Goal: Transaction & Acquisition: Purchase product/service

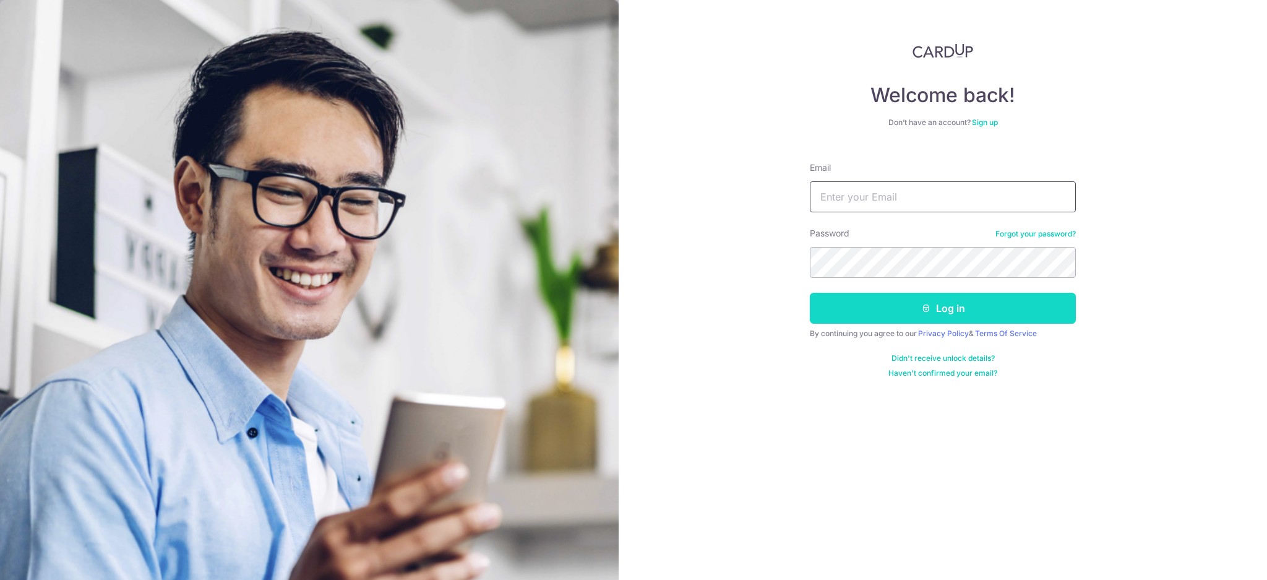
type input "jeff643@gmail.com"
click at [885, 320] on button "Log in" at bounding box center [943, 308] width 266 height 31
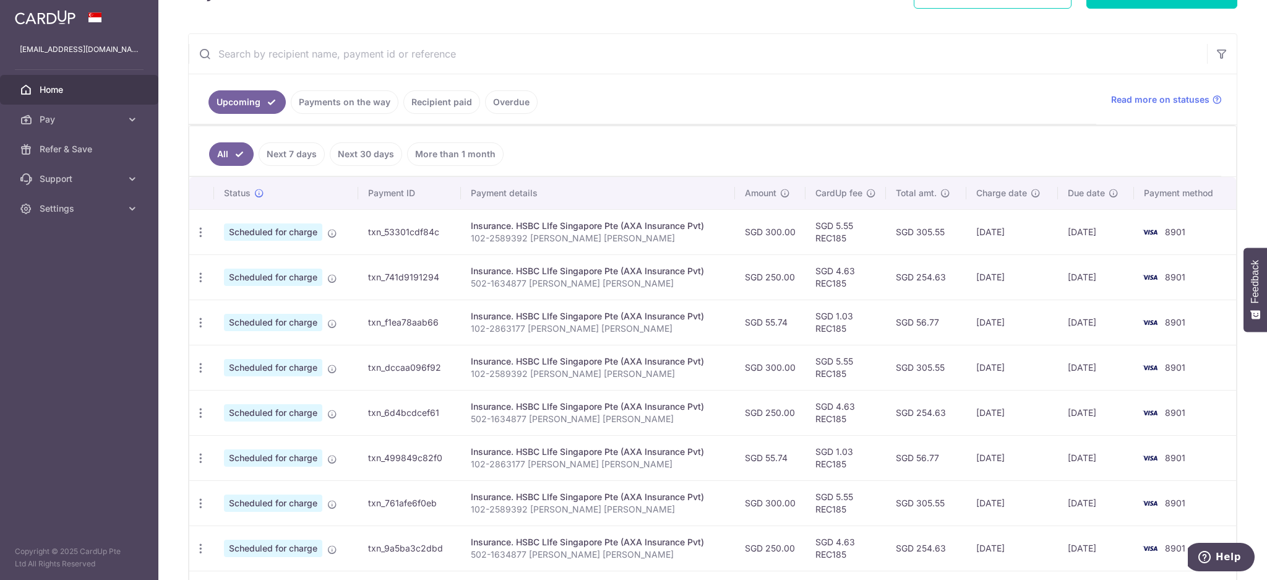
scroll to position [247, 0]
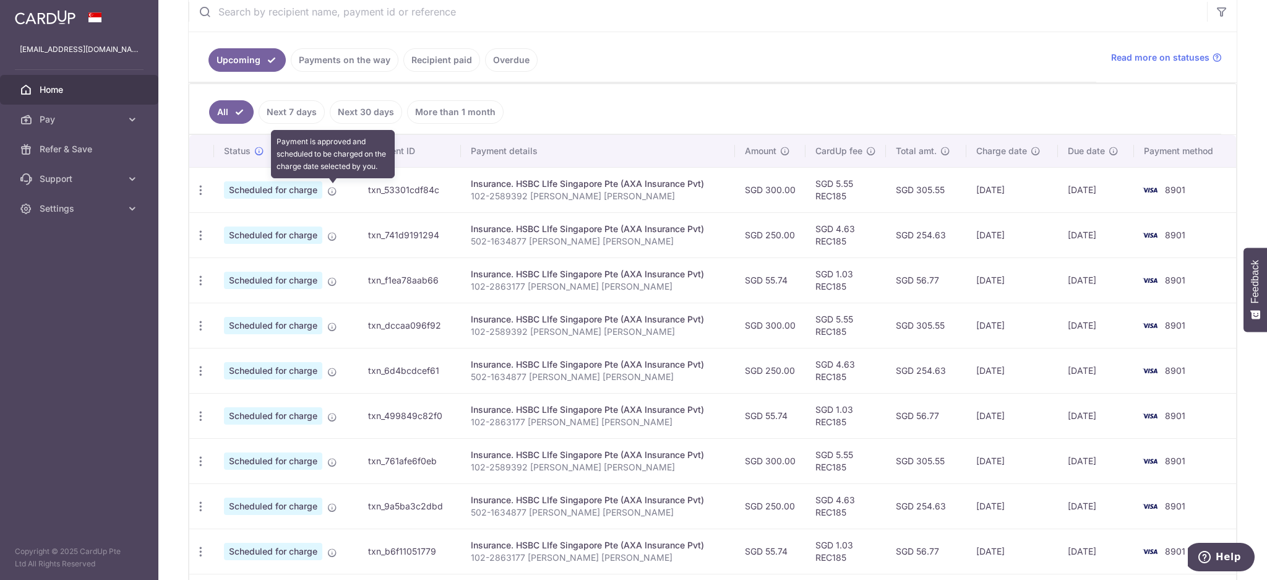
click at [331, 192] on icon at bounding box center [332, 191] width 10 height 10
click at [205, 187] on icon "button" at bounding box center [200, 190] width 13 height 13
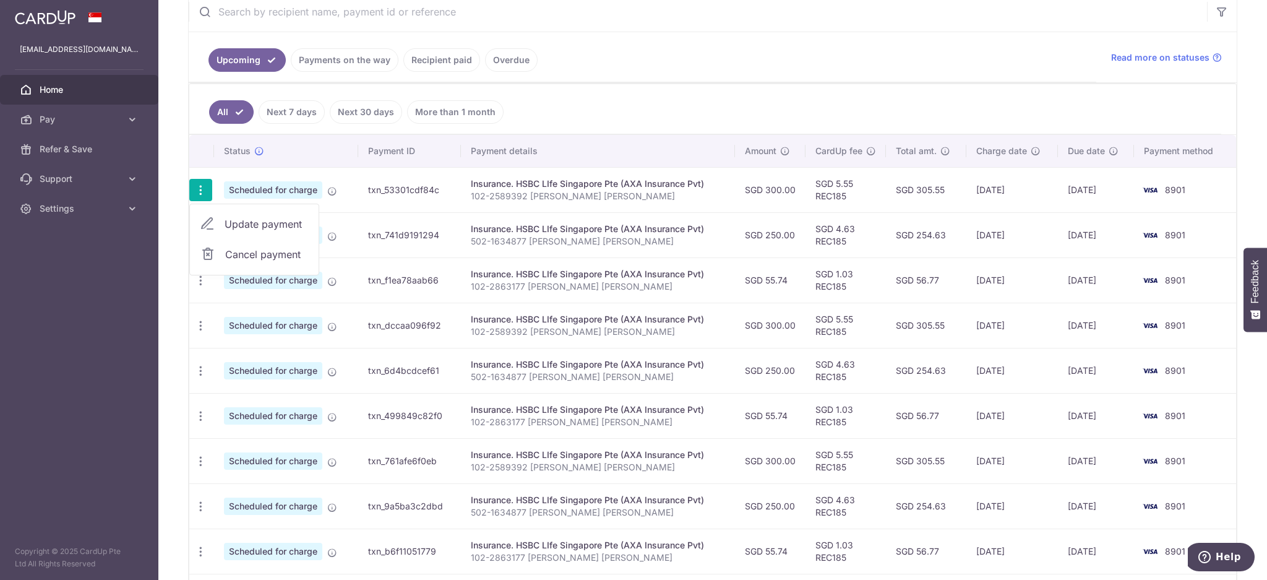
click at [241, 223] on span "Update payment" at bounding box center [267, 224] width 84 height 15
radio input "true"
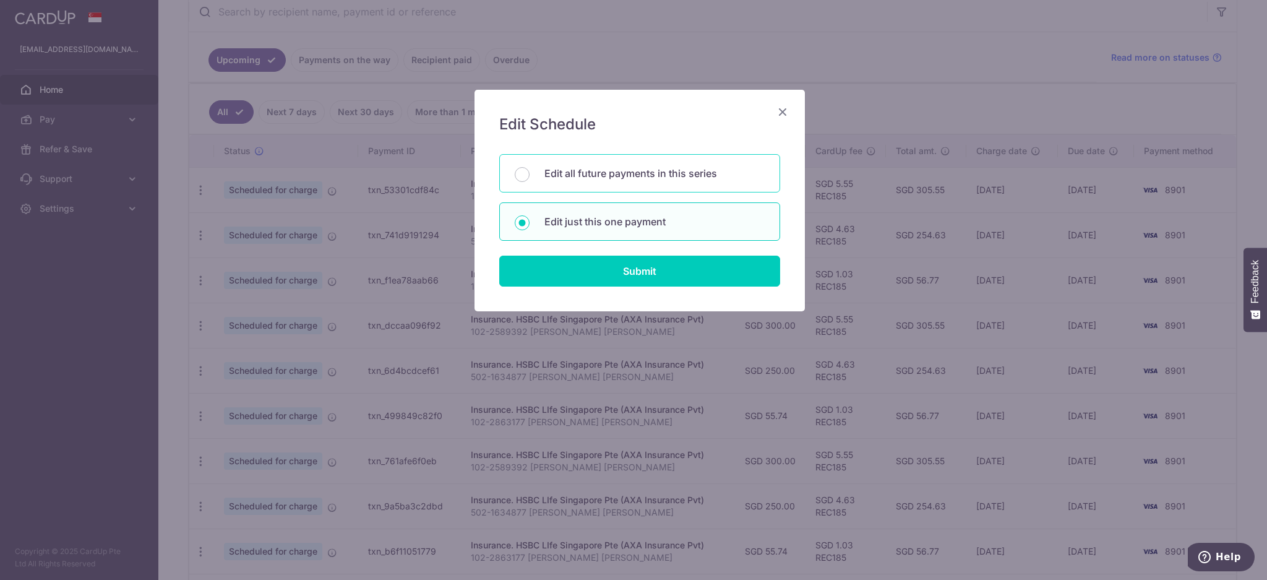
click at [586, 176] on p "Edit all future payments in this series" at bounding box center [654, 173] width 220 height 15
click at [530, 176] on input "Edit all future payments in this series" at bounding box center [522, 174] width 15 height 15
radio input "true"
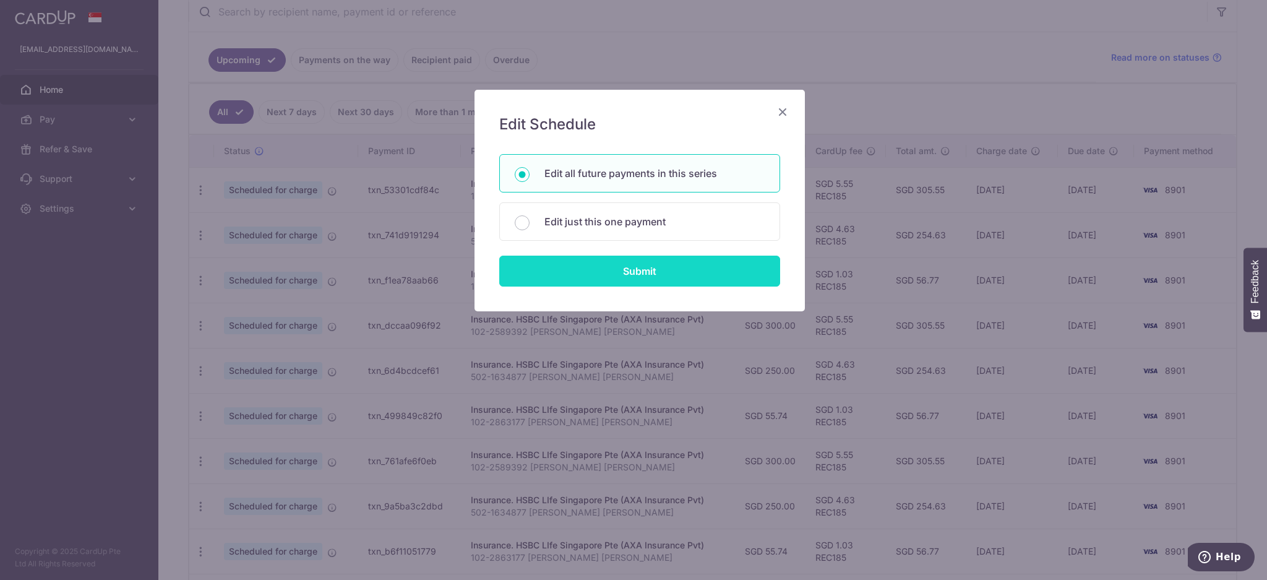
click at [614, 275] on input "Submit" at bounding box center [639, 271] width 281 height 31
radio input "true"
type input "300.00"
type input "102-2589392 [PERSON_NAME] [PERSON_NAME]"
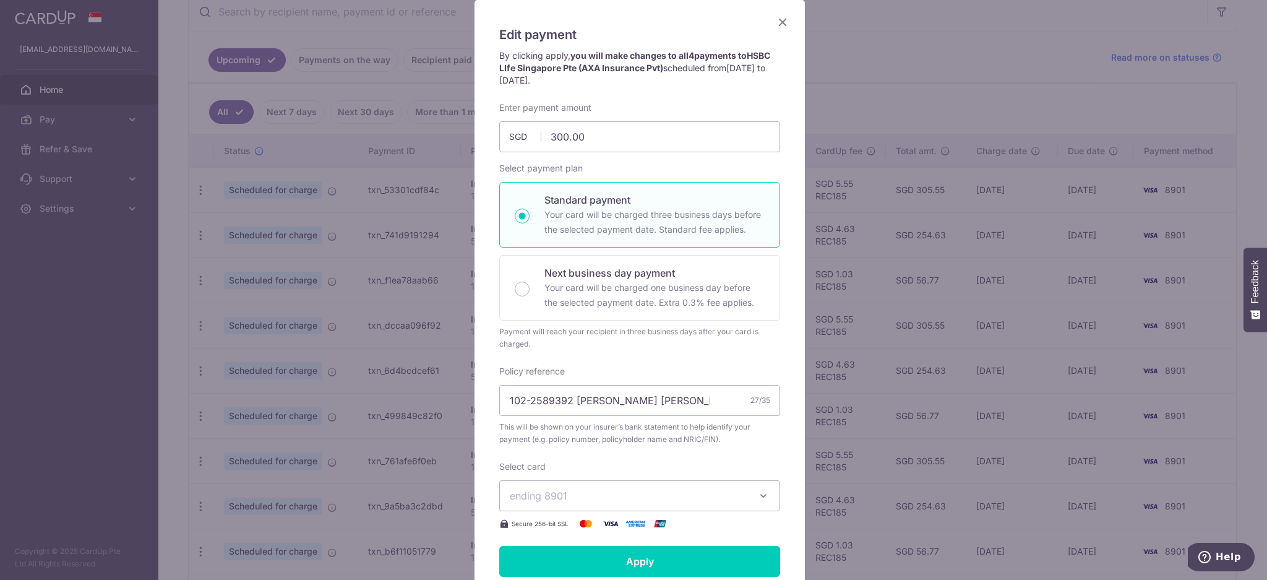
scroll to position [0, 0]
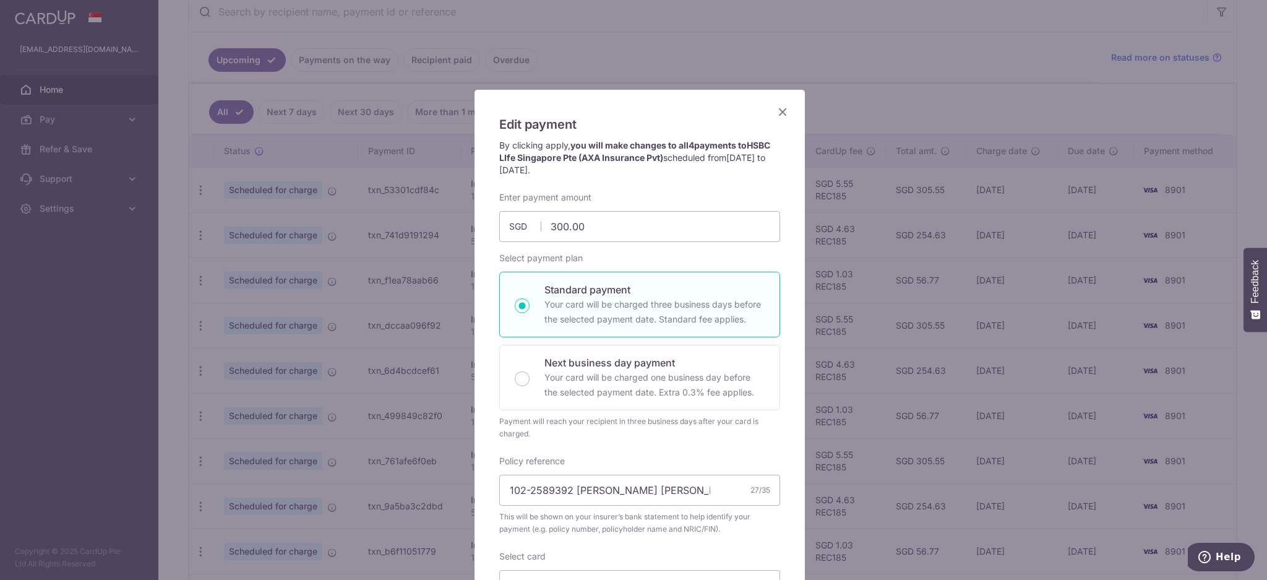
click at [776, 107] on icon "Close" at bounding box center [782, 111] width 15 height 15
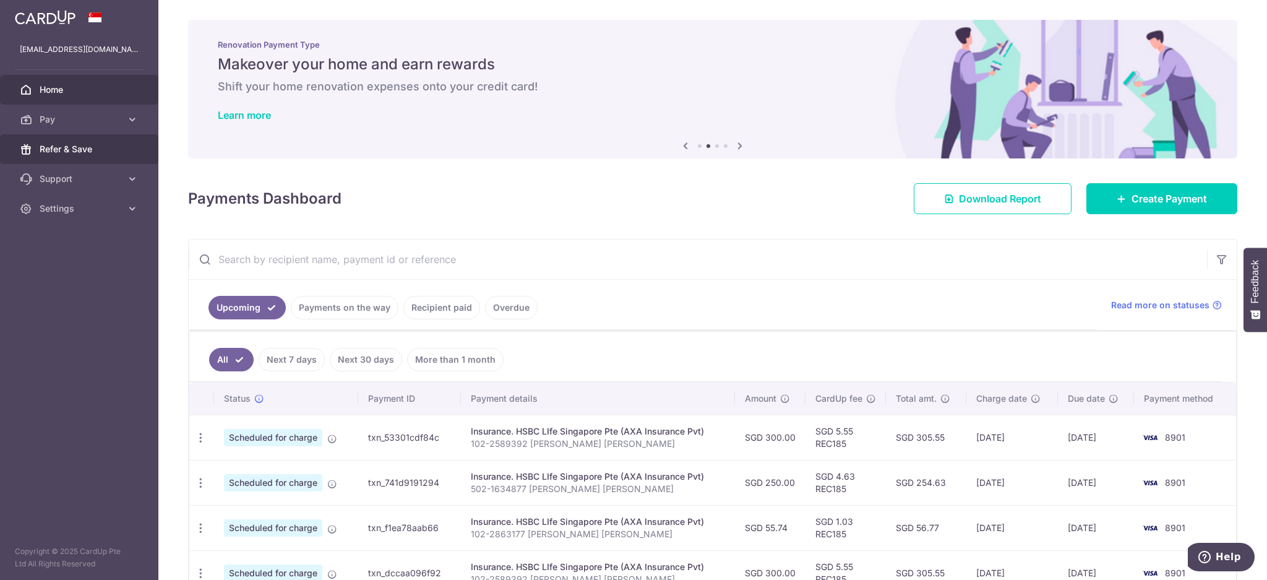
click at [74, 139] on link "Refer & Save" at bounding box center [79, 149] width 158 height 30
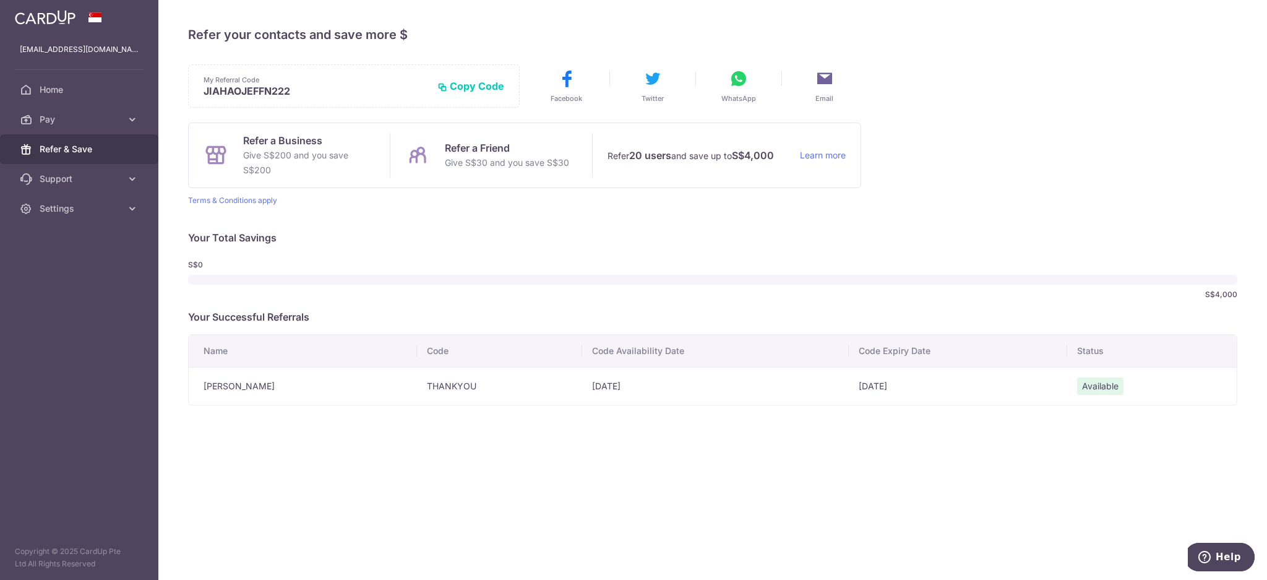
click at [232, 389] on td "Tien Yong Tee" at bounding box center [303, 386] width 228 height 38
click at [422, 243] on p "Your Total Savings" at bounding box center [712, 237] width 1049 height 15
click at [67, 118] on span "Pay" at bounding box center [81, 119] width 82 height 12
click at [71, 148] on span "Payments" at bounding box center [81, 149] width 82 height 12
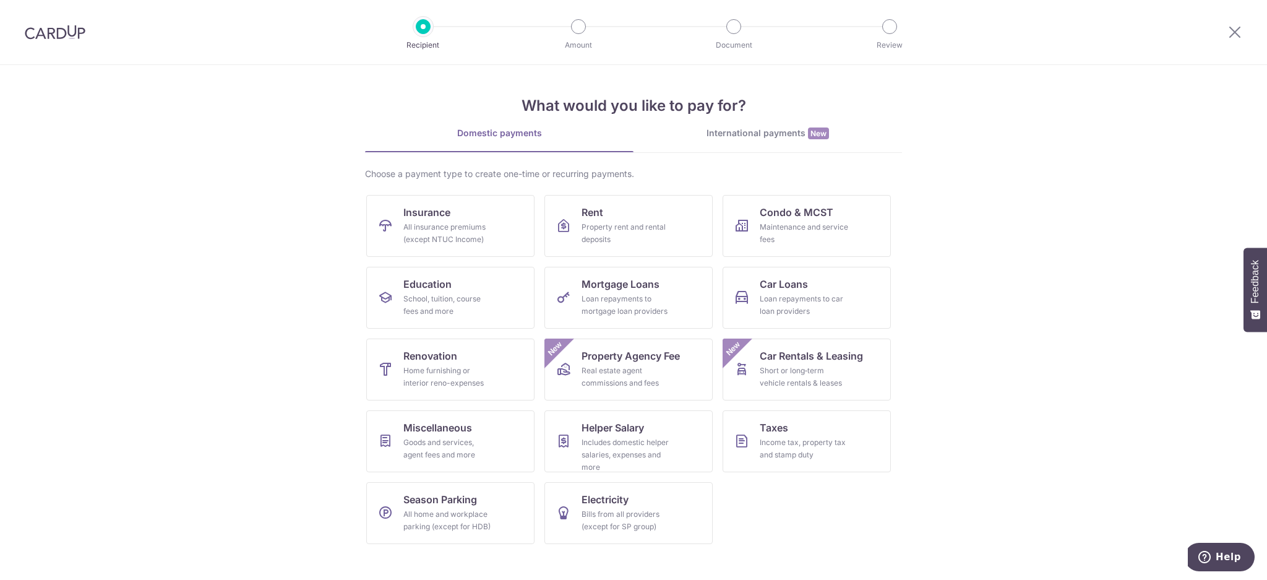
click at [1239, 23] on div at bounding box center [1235, 32] width 64 height 64
click at [1237, 26] on icon at bounding box center [1234, 31] width 15 height 15
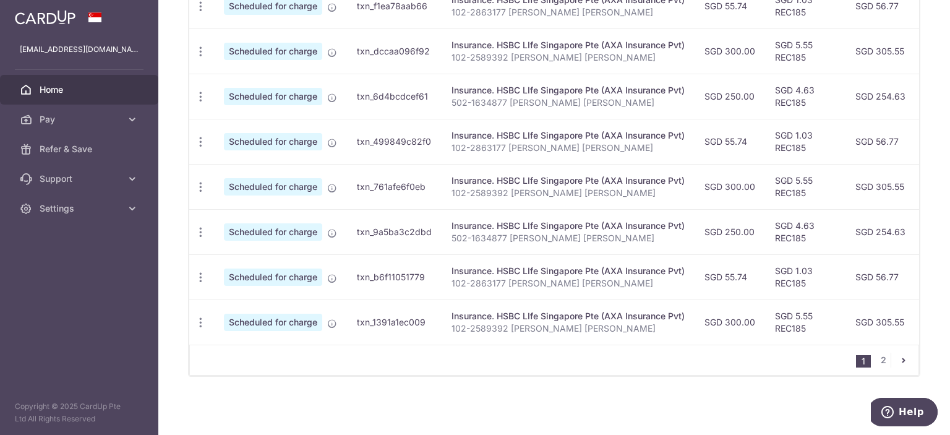
scroll to position [525, 0]
click at [880, 358] on link "2" at bounding box center [883, 360] width 15 height 15
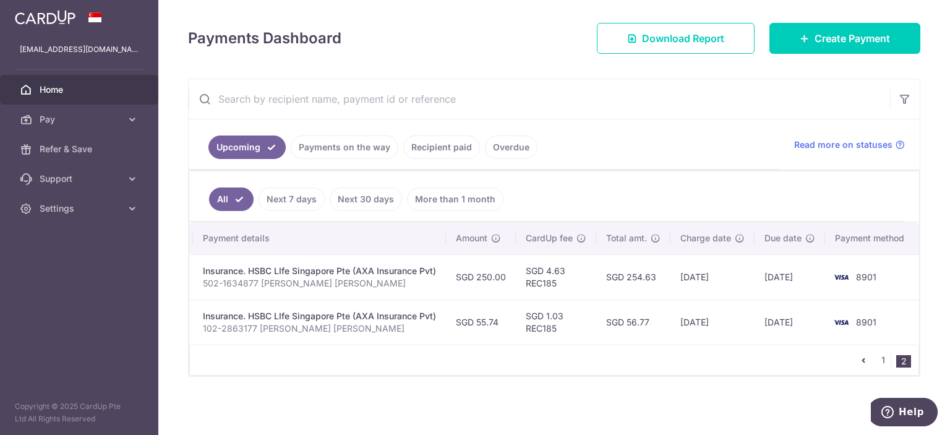
scroll to position [0, 250]
click at [850, 32] on span "Create Payment" at bounding box center [852, 38] width 75 height 15
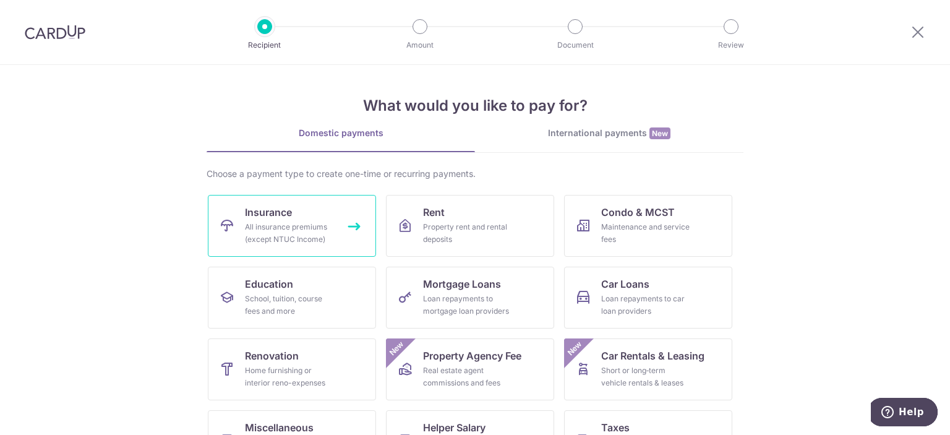
click at [255, 220] on link "Insurance All insurance premiums (except NTUC Income)" at bounding box center [292, 226] width 168 height 62
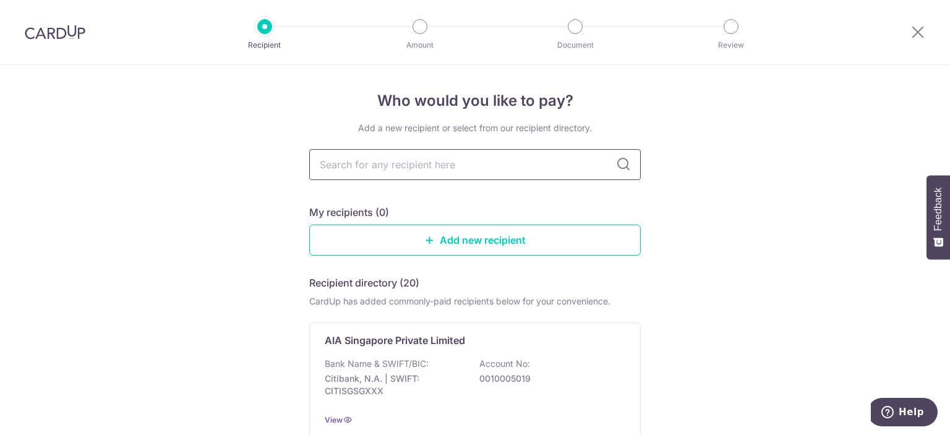
click at [443, 168] on input "text" at bounding box center [475, 164] width 332 height 31
type input "axa"
type input "a"
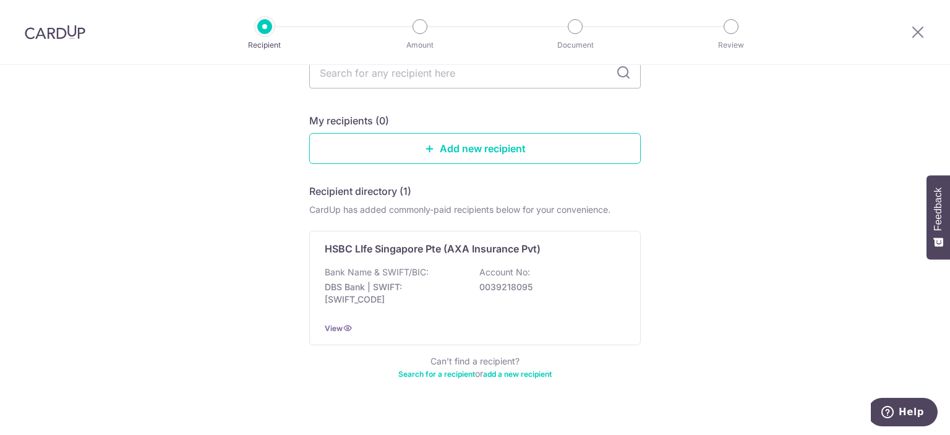
scroll to position [109, 0]
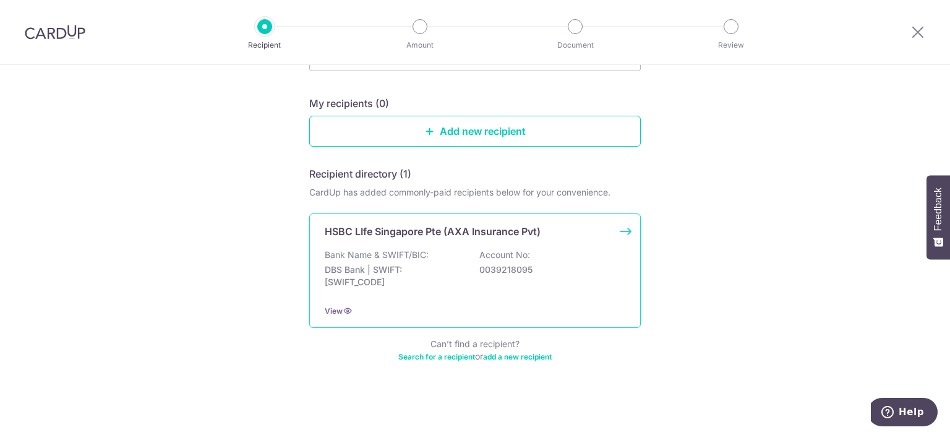
click at [427, 232] on p "HSBC LIfe Singapore Pte (AXA Insurance Pvt)" at bounding box center [433, 231] width 216 height 15
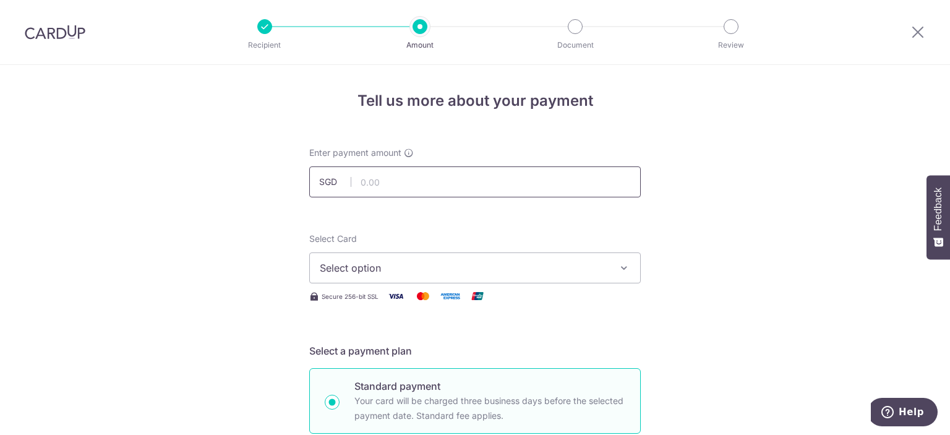
click at [515, 184] on input "text" at bounding box center [475, 181] width 332 height 31
type input "300.00"
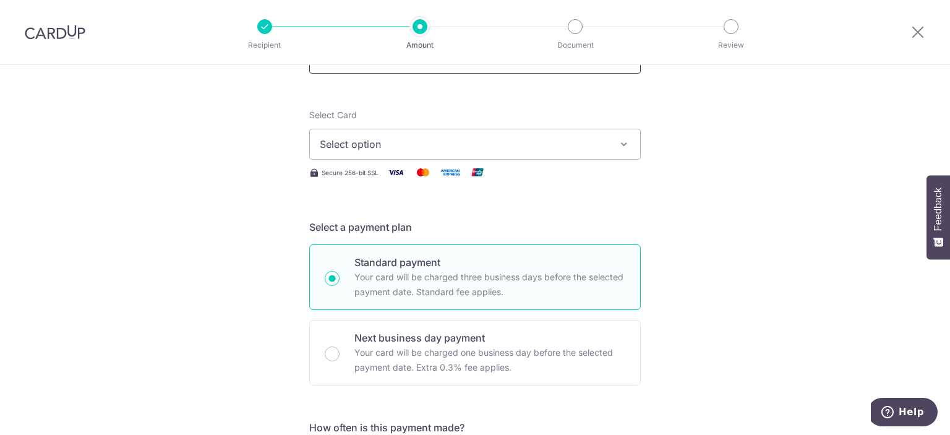
scroll to position [62, 0]
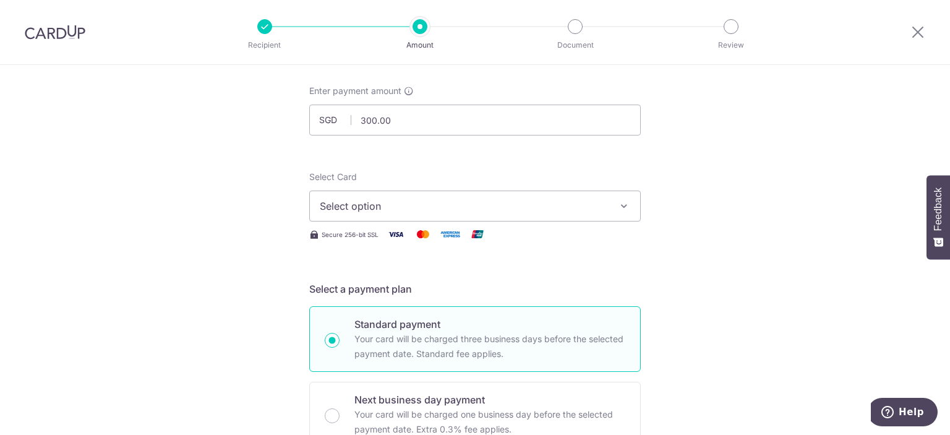
click at [348, 199] on span "Select option" at bounding box center [464, 206] width 288 height 15
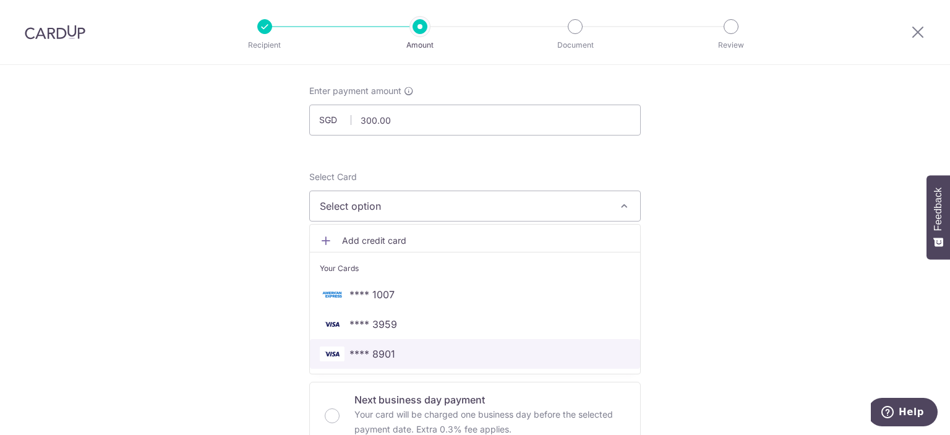
click at [379, 345] on link "**** 8901" at bounding box center [475, 354] width 330 height 30
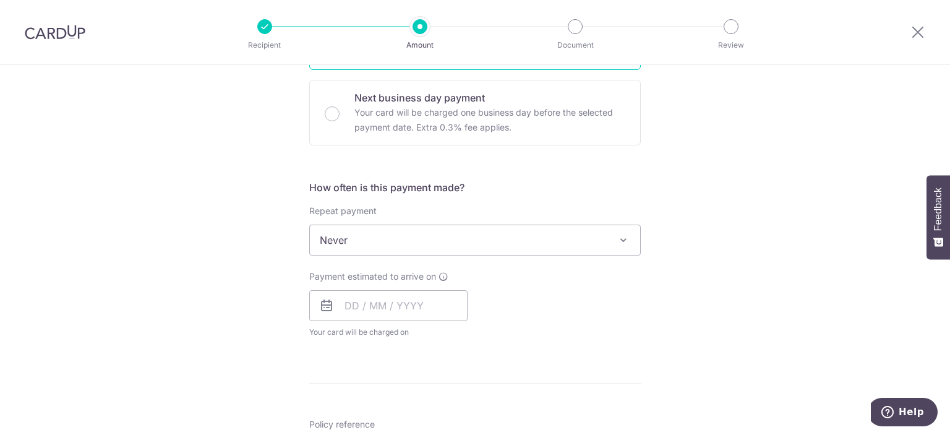
scroll to position [371, 0]
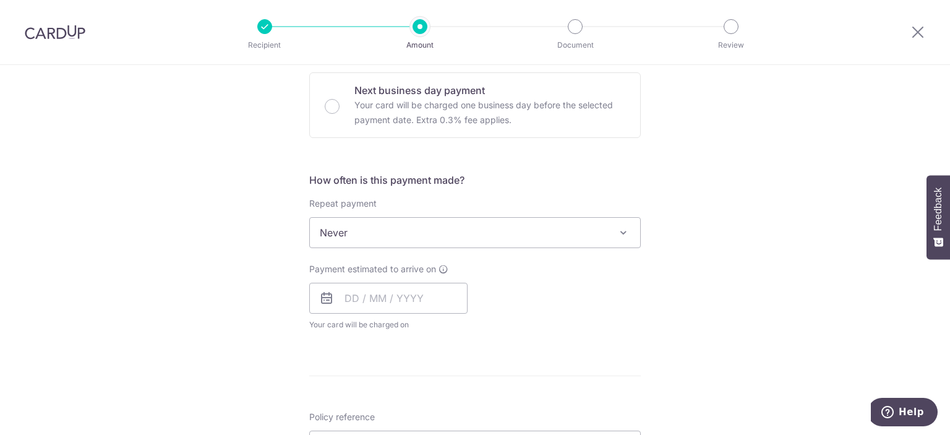
click at [359, 230] on span "Never" at bounding box center [475, 233] width 330 height 30
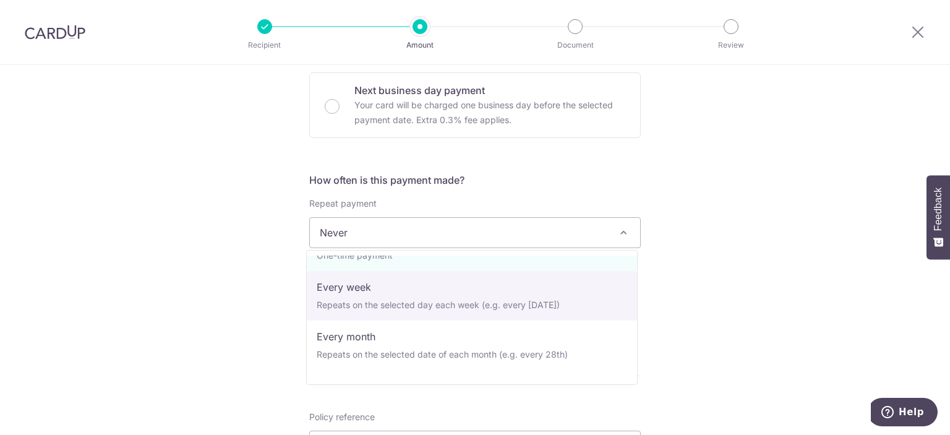
scroll to position [62, 0]
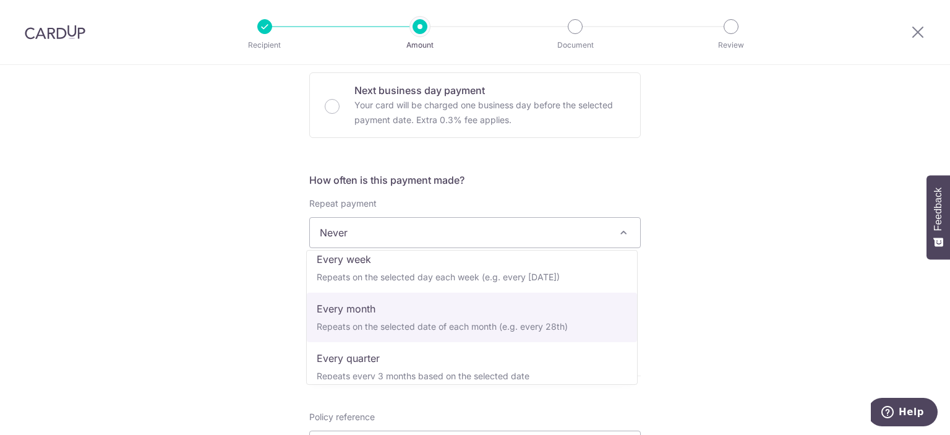
select select "3"
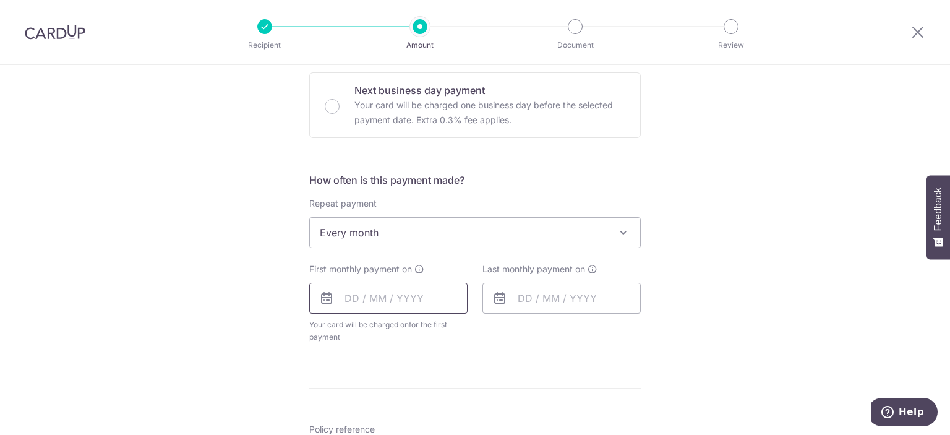
click at [358, 296] on input "text" at bounding box center [388, 298] width 158 height 31
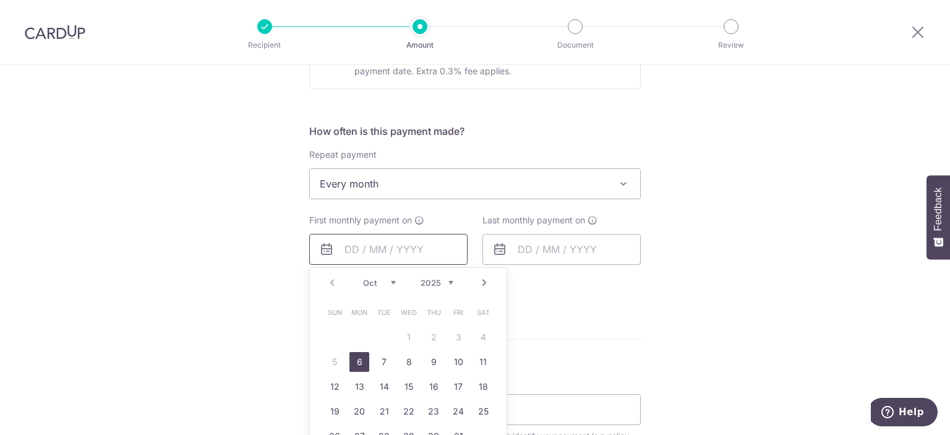
scroll to position [495, 0]
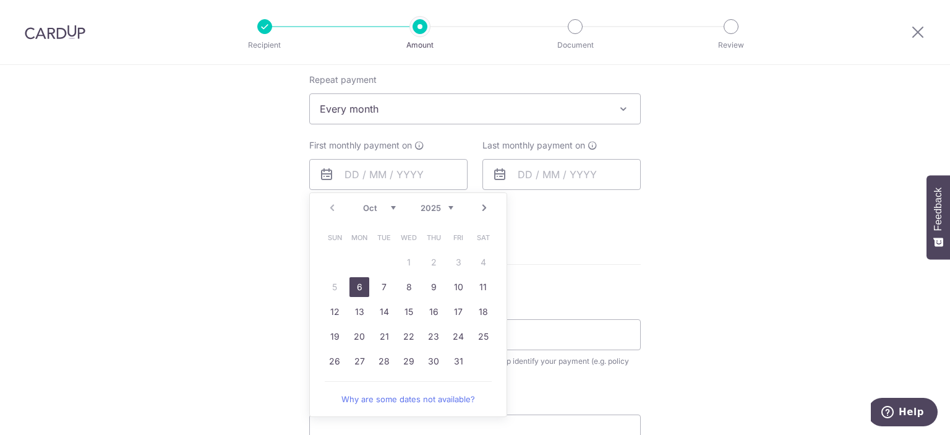
click at [436, 207] on select "2025 2026 2027 2028 2029 2030 2031 2032 2033 2034 2035" at bounding box center [437, 208] width 33 height 10
click at [385, 212] on div "Prev Next Jan Feb Mar Apr May Jun Jul Aug Sep Oct Nov Dec 2025 2026 2027 2028 2…" at bounding box center [408, 208] width 197 height 30
click at [384, 209] on select "Jan Feb Mar Apr May Jun Jul Aug Sep Oct Nov Dec" at bounding box center [379, 208] width 33 height 10
click at [329, 259] on link "1" at bounding box center [335, 262] width 20 height 20
type input "01/03/2026"
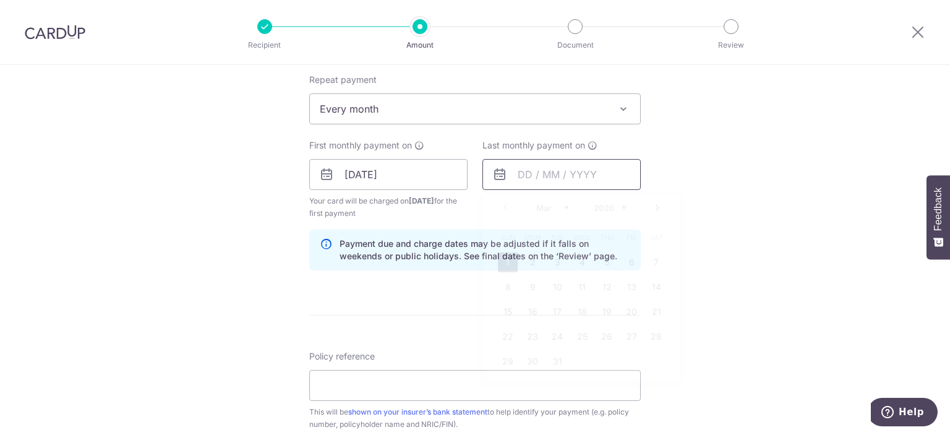
click at [539, 170] on input "text" at bounding box center [562, 174] width 158 height 31
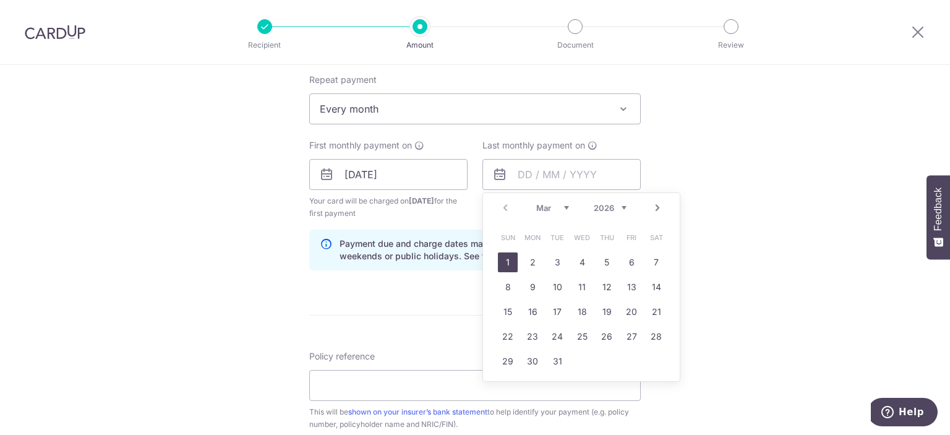
click at [651, 210] on link "Next" at bounding box center [657, 207] width 15 height 15
click at [574, 260] on link "1" at bounding box center [582, 262] width 20 height 20
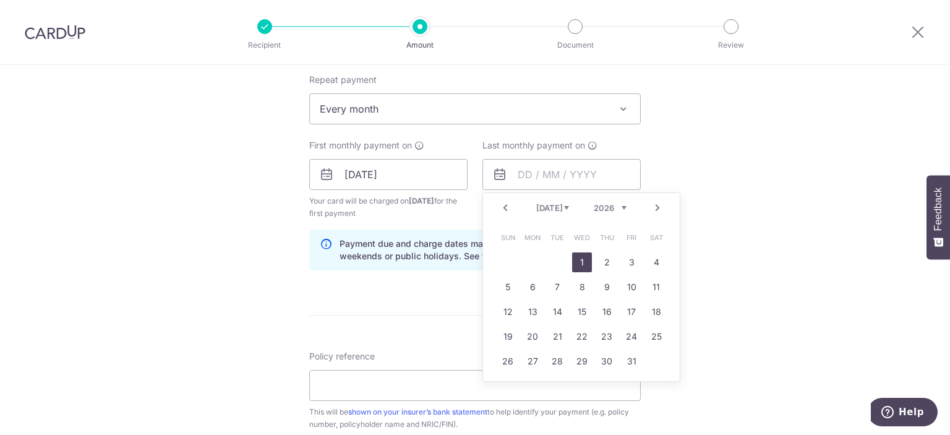
type input "01/07/2026"
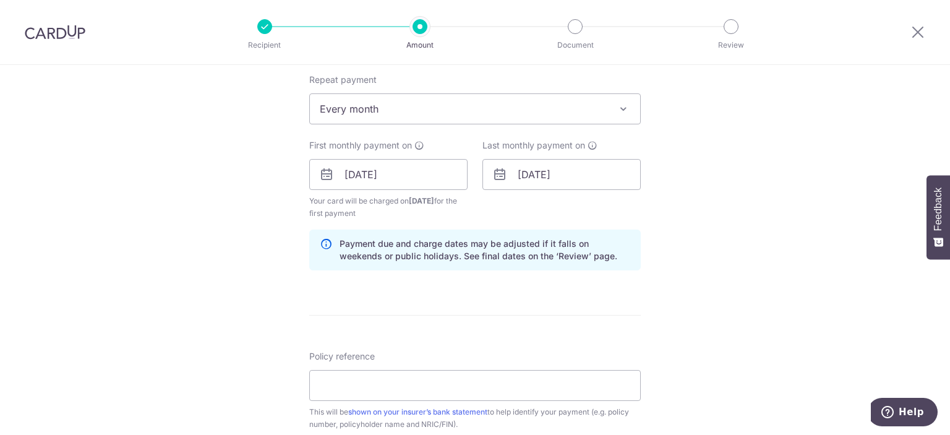
click at [670, 195] on div "Tell us more about your payment Enter payment amount SGD 300.00 300.00 Select C…" at bounding box center [475, 161] width 950 height 1182
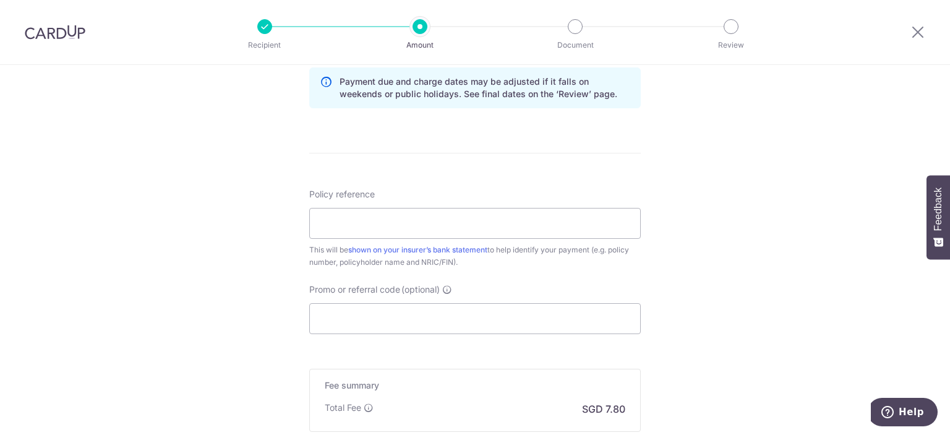
scroll to position [742, 0]
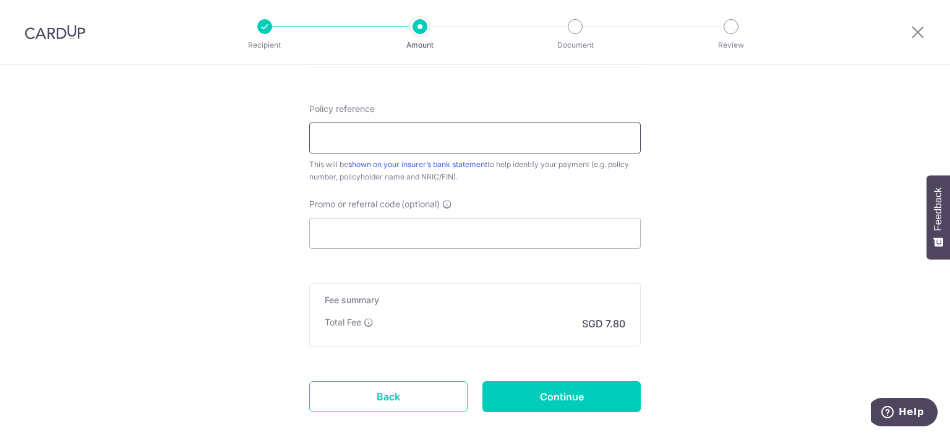
click at [554, 135] on input "Policy reference" at bounding box center [475, 138] width 332 height 31
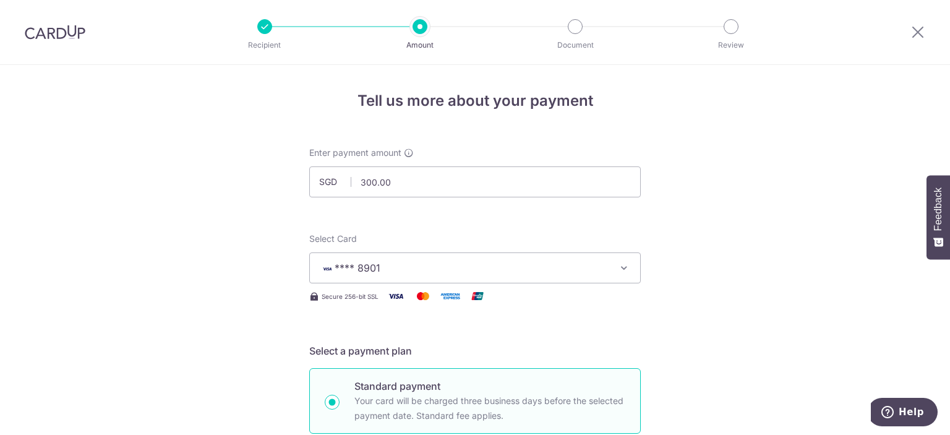
scroll to position [62, 0]
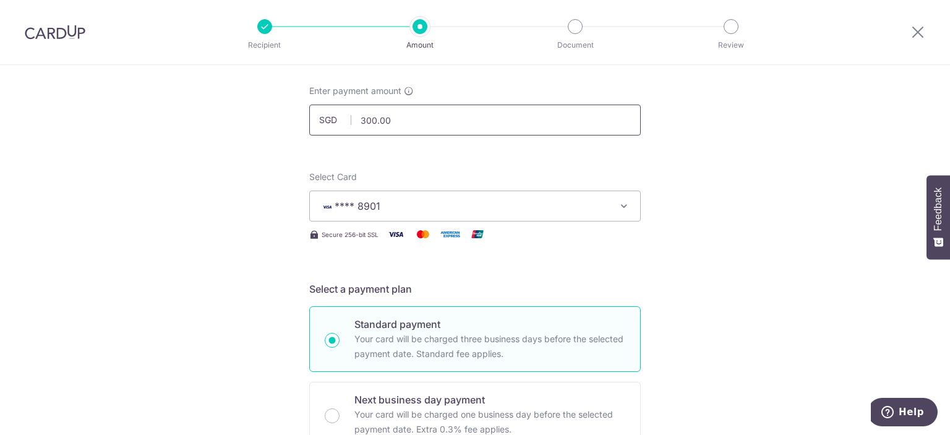
click at [462, 125] on input "300.00" at bounding box center [475, 120] width 332 height 31
drag, startPoint x: 441, startPoint y: 120, endPoint x: 324, endPoint y: 121, distance: 116.3
click at [324, 121] on div "SGD 300.00 300.00" at bounding box center [475, 120] width 332 height 31
type input "300.00"
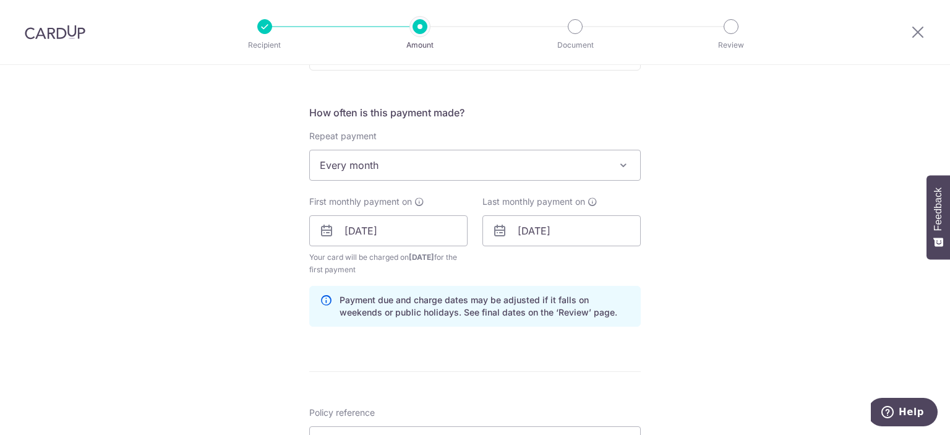
scroll to position [371, 0]
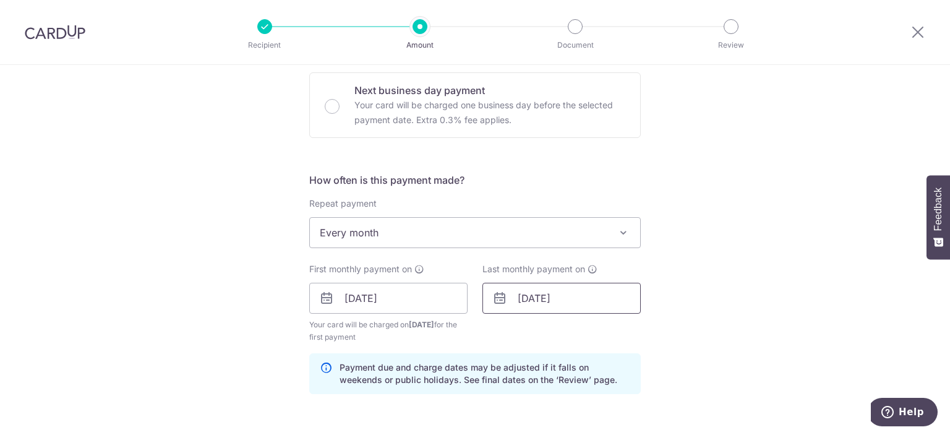
click at [560, 294] on input "01/07/2026" at bounding box center [562, 298] width 158 height 31
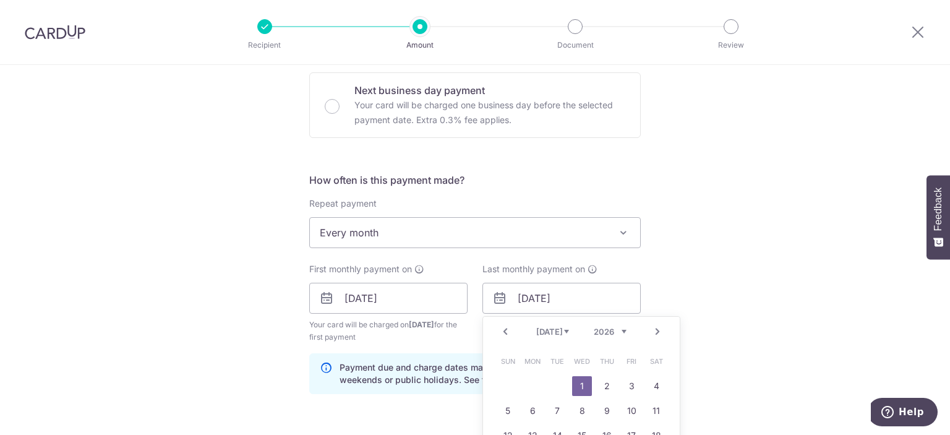
click at [508, 331] on link "Prev" at bounding box center [505, 331] width 15 height 15
drag, startPoint x: 525, startPoint y: 386, endPoint x: 535, endPoint y: 380, distance: 11.7
click at [526, 386] on link "1" at bounding box center [533, 386] width 20 height 20
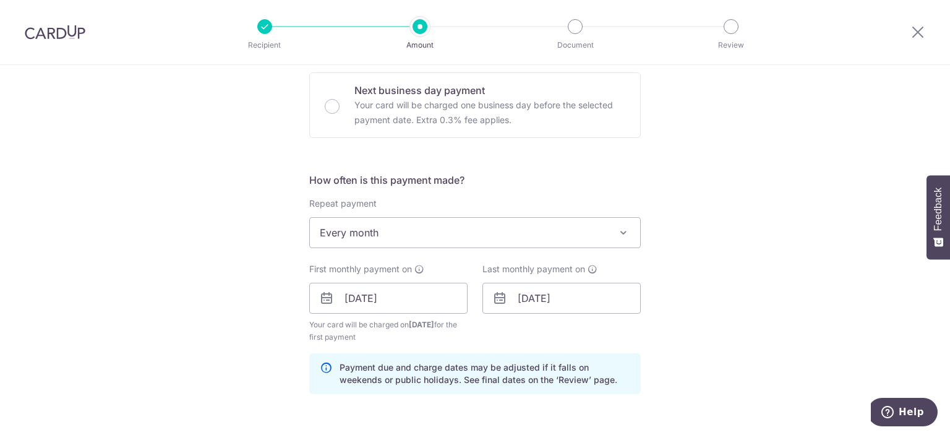
drag, startPoint x: 670, startPoint y: 279, endPoint x: 673, endPoint y: 265, distance: 14.4
click at [671, 279] on div "Tell us more about your payment Enter payment amount SGD 300.00 300.00 Select C…" at bounding box center [475, 285] width 950 height 1182
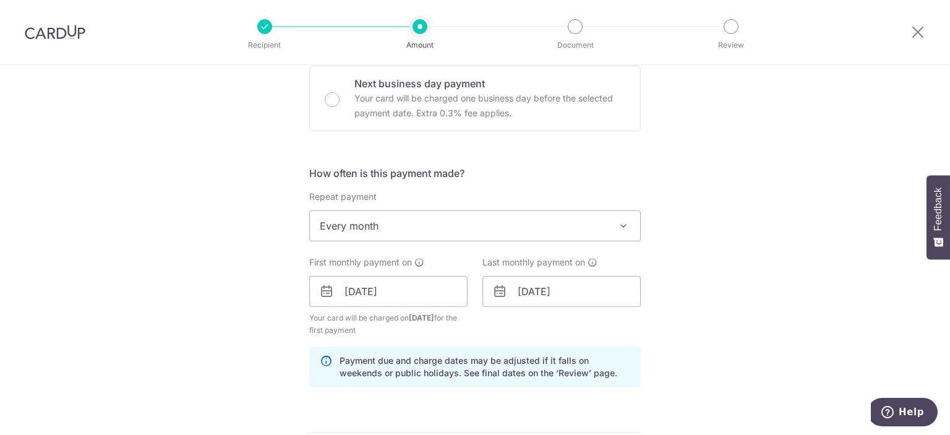
scroll to position [377, 0]
click at [569, 289] on input "01/06/2026" at bounding box center [562, 292] width 158 height 31
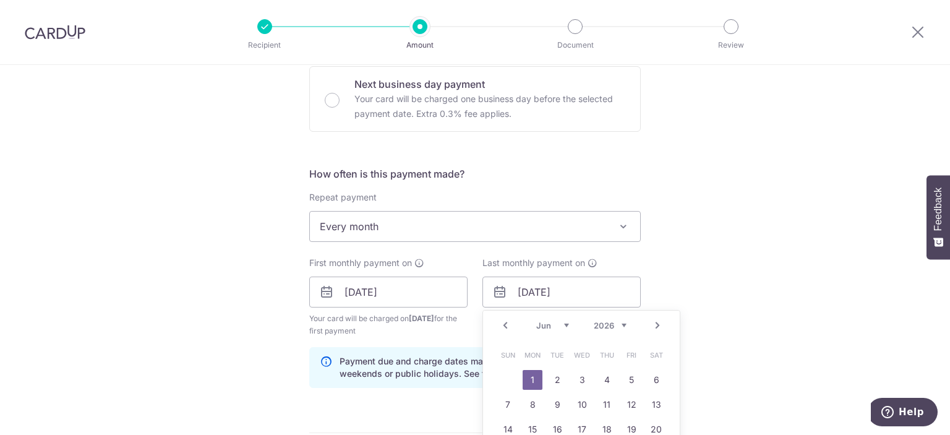
click at [653, 324] on link "Next" at bounding box center [657, 325] width 15 height 15
click at [572, 376] on link "1" at bounding box center [582, 380] width 20 height 20
type input "01/07/2026"
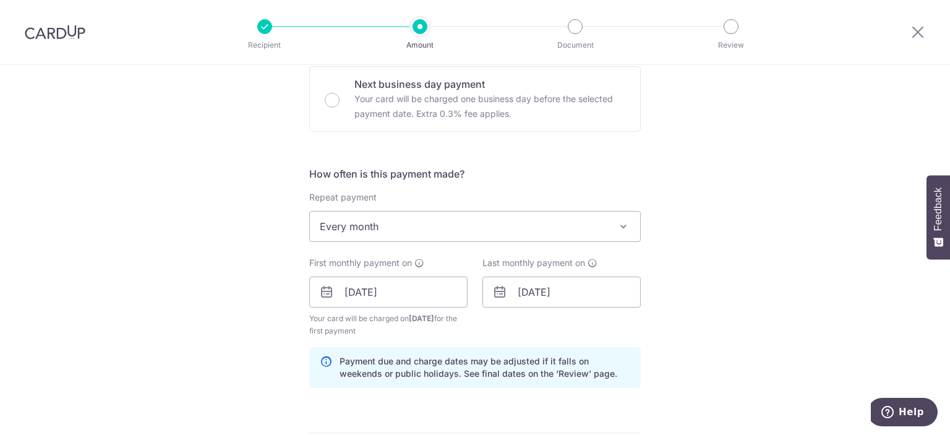
click at [678, 272] on div "Tell us more about your payment Enter payment amount SGD 300.00 300.00 Select C…" at bounding box center [475, 279] width 950 height 1182
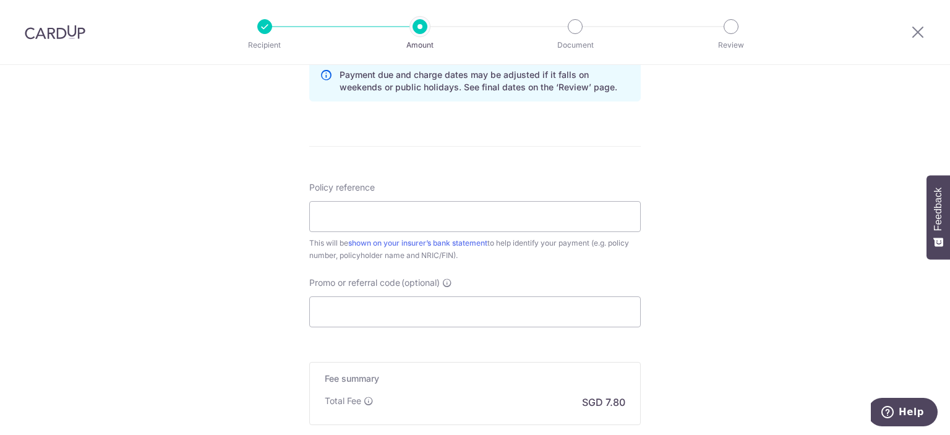
scroll to position [681, 0]
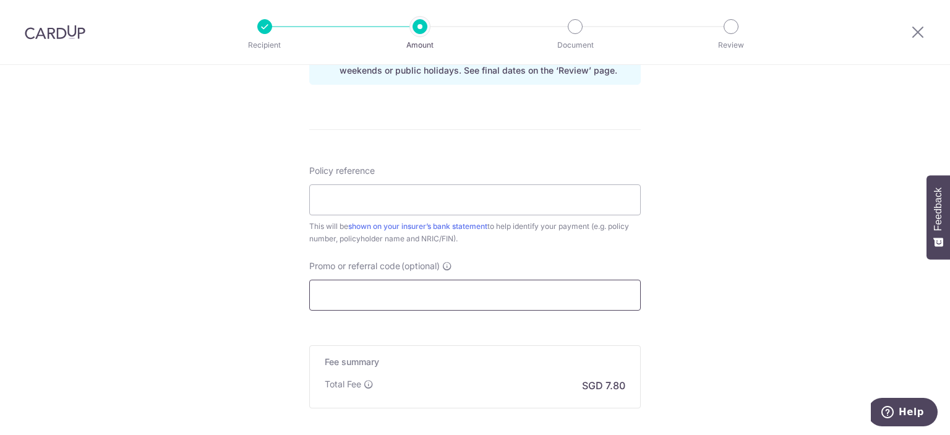
click at [458, 294] on input "Promo or referral code (optional)" at bounding box center [475, 295] width 332 height 31
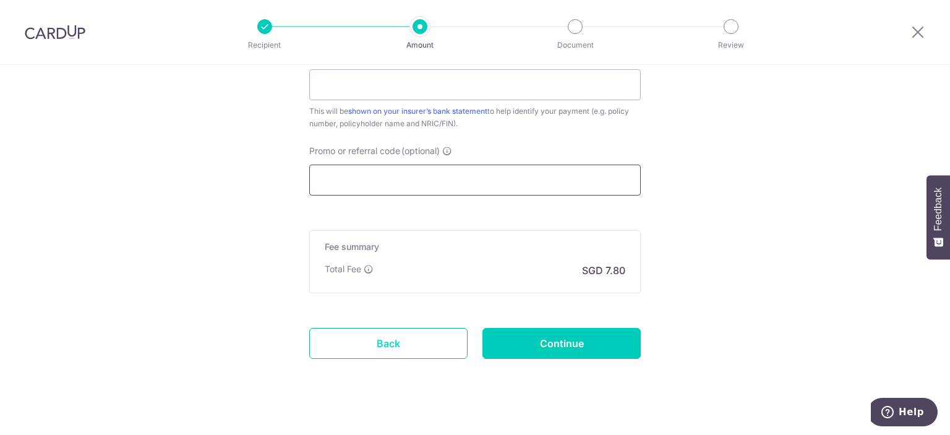
scroll to position [804, 0]
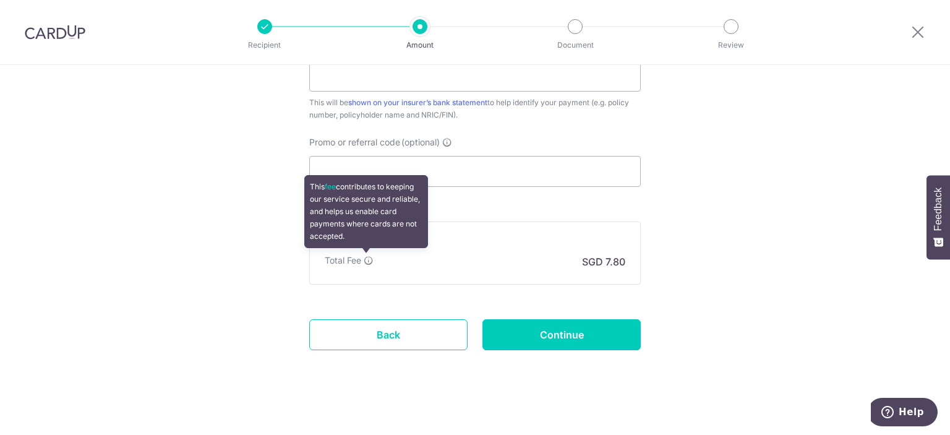
click at [367, 259] on icon at bounding box center [369, 261] width 10 height 10
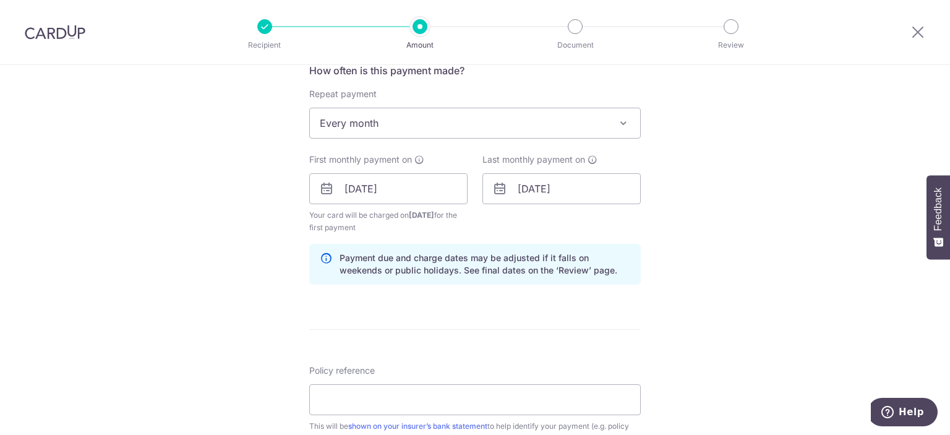
scroll to position [557, 0]
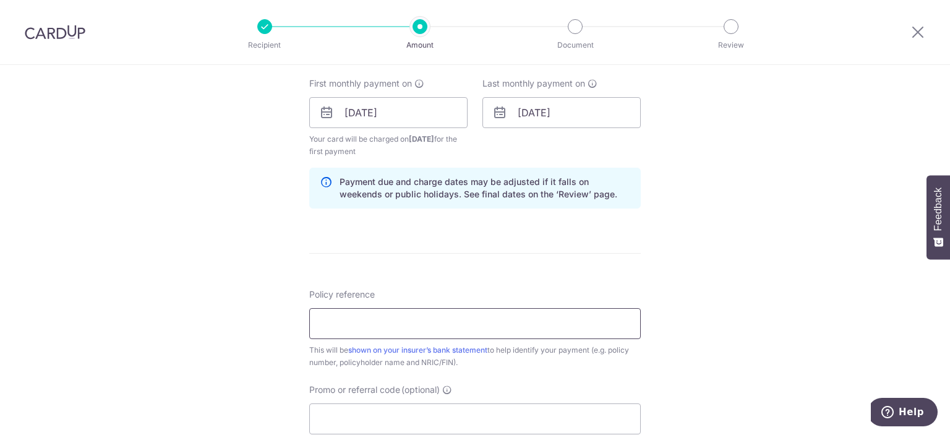
click at [346, 316] on input "Policy reference" at bounding box center [475, 323] width 332 height 31
drag, startPoint x: 487, startPoint y: 319, endPoint x: 225, endPoint y: 319, distance: 262.3
click at [225, 319] on div "Tell us more about your payment Enter payment amount SGD 300.00 300.00 Select C…" at bounding box center [475, 99] width 950 height 1182
type input "102-2589392 NG JIA HAO JEFF"
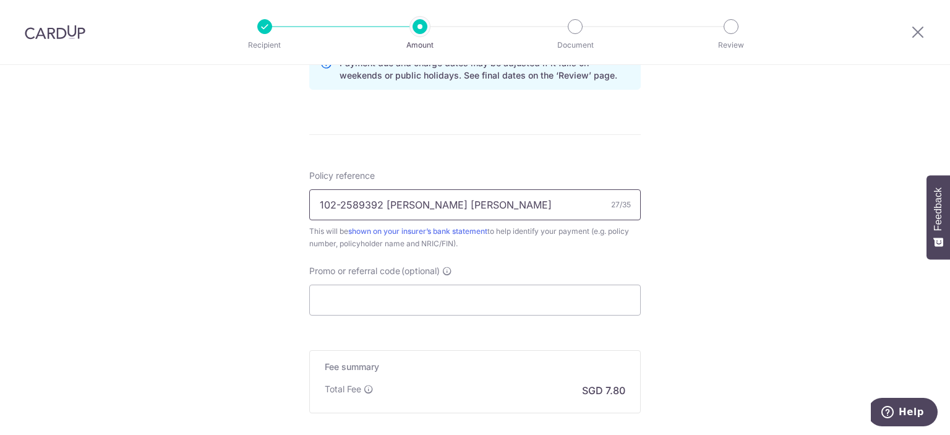
scroll to position [681, 0]
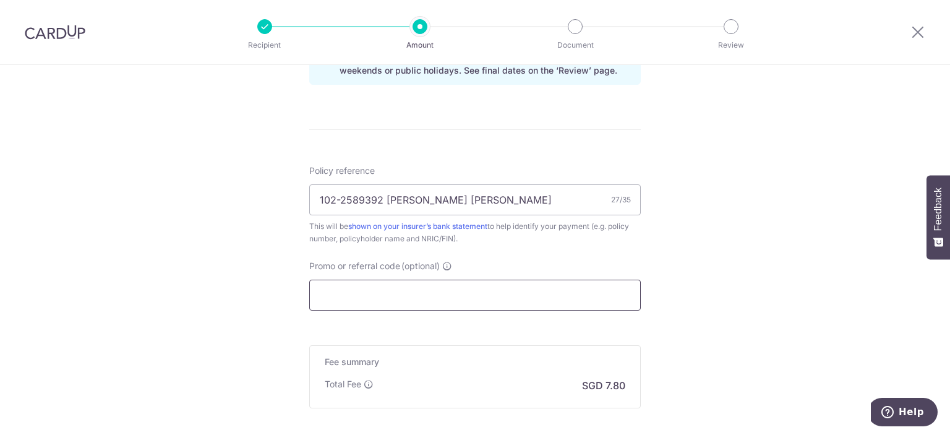
click at [369, 301] on input "Promo or referral code (optional)" at bounding box center [475, 295] width 332 height 31
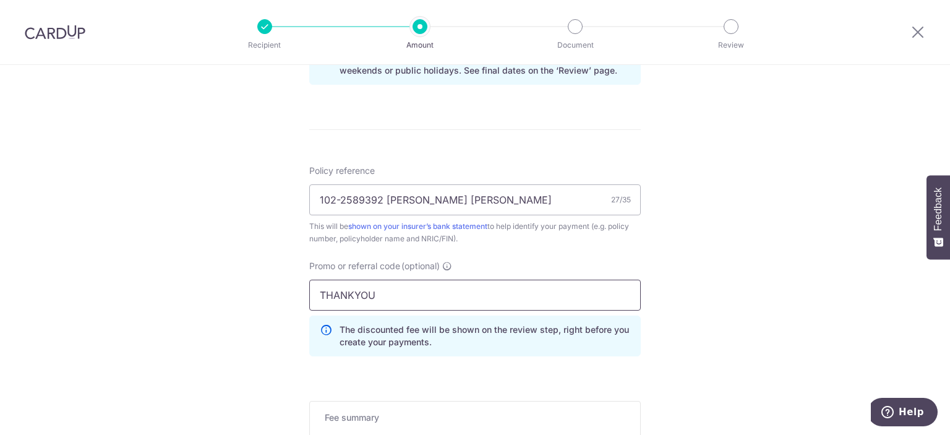
type input "THANKYOU"
click at [248, 290] on div "Tell us more about your payment Enter payment amount SGD 300.00 300.00 Select C…" at bounding box center [475, 3] width 950 height 1238
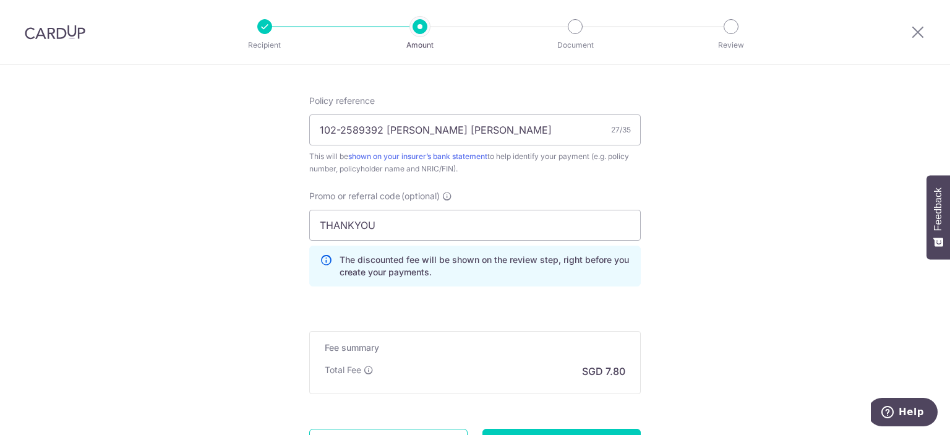
scroll to position [866, 0]
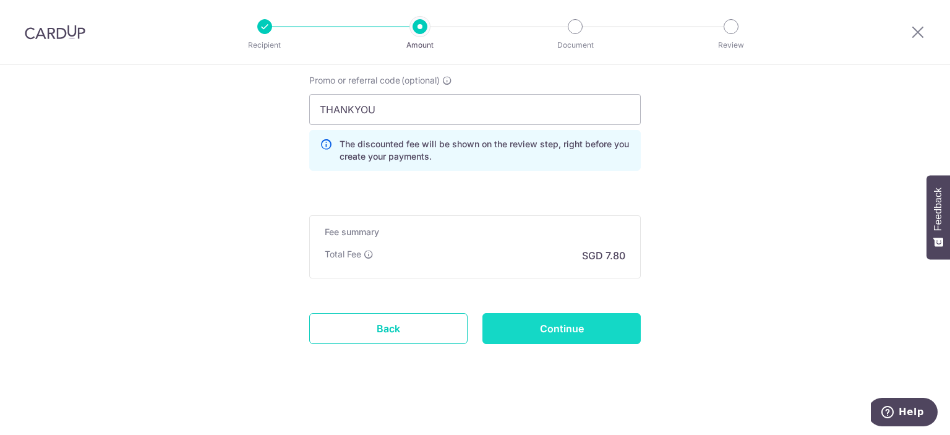
click at [584, 313] on input "Continue" at bounding box center [562, 328] width 158 height 31
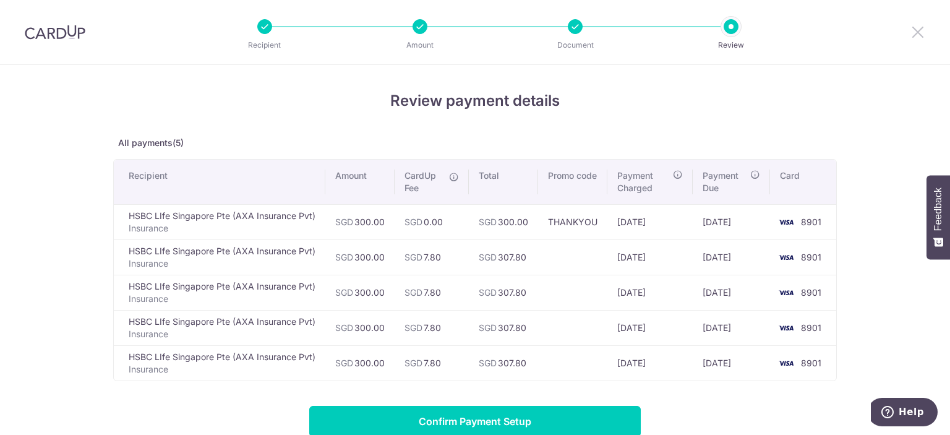
click at [919, 32] on icon at bounding box center [918, 31] width 15 height 15
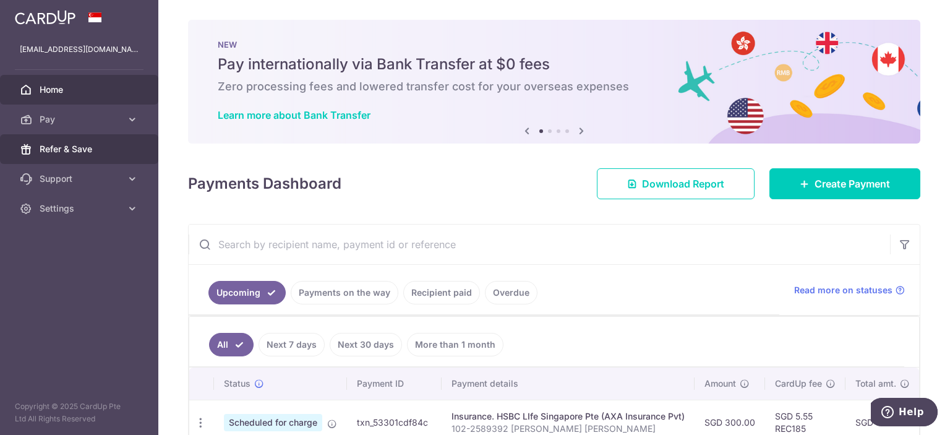
click at [72, 155] on span "Refer & Save" at bounding box center [81, 149] width 82 height 12
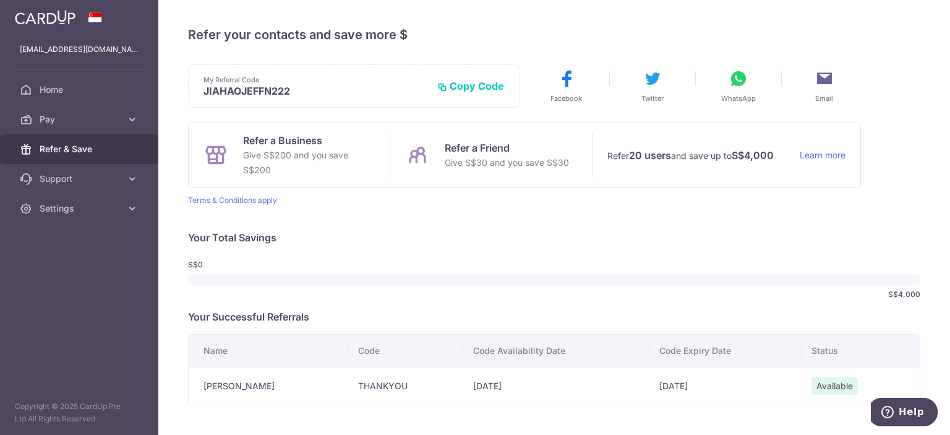
click at [489, 161] on p "Give S$30 and you save S$30" at bounding box center [507, 162] width 124 height 15
click at [241, 193] on div "Refer a Business Give S$200 and you save S$200 Refer a Friend Give S$30 and you…" at bounding box center [524, 164] width 673 height 83
click at [243, 202] on link "Terms & Conditions apply" at bounding box center [232, 200] width 89 height 9
click at [55, 113] on span "Pay" at bounding box center [81, 119] width 82 height 12
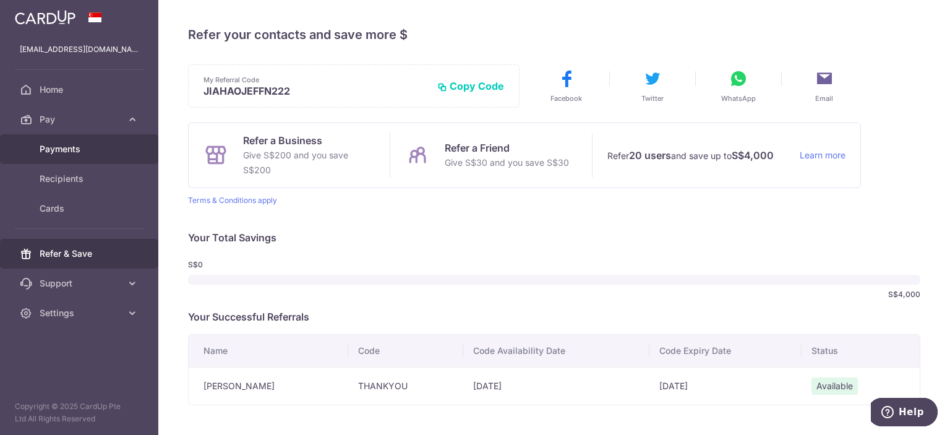
click at [74, 148] on span "Payments" at bounding box center [81, 149] width 82 height 12
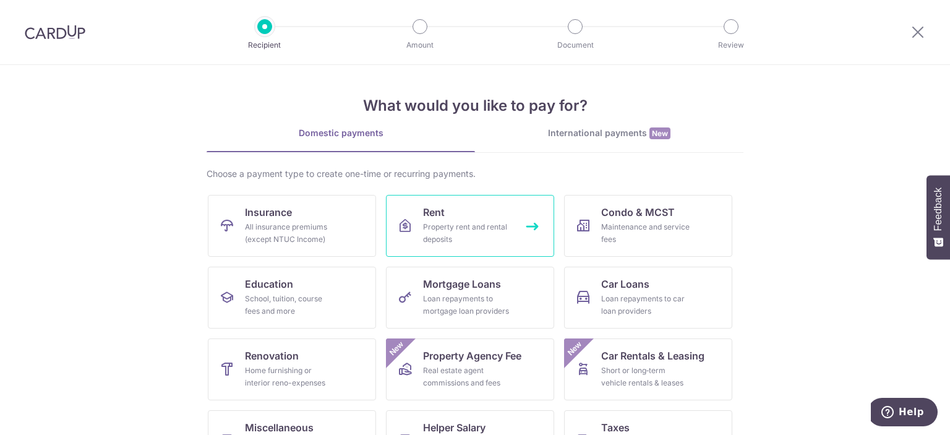
click at [416, 217] on link "Rent Property rent and rental deposits" at bounding box center [470, 226] width 168 height 62
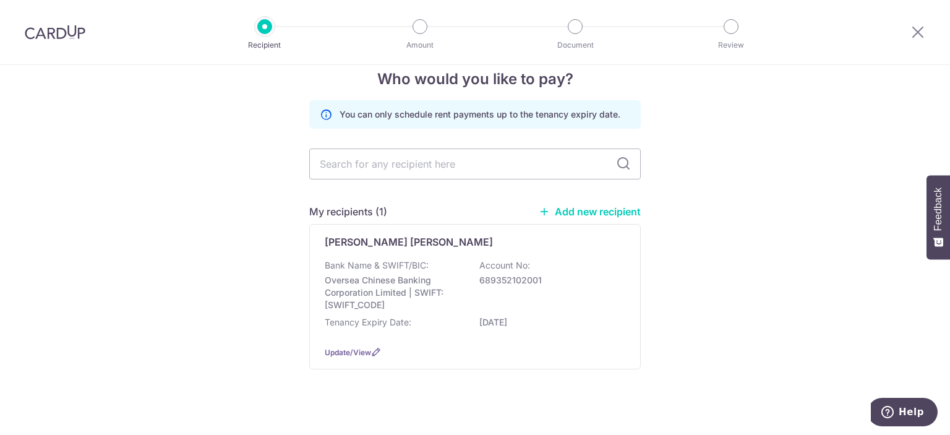
scroll to position [33, 0]
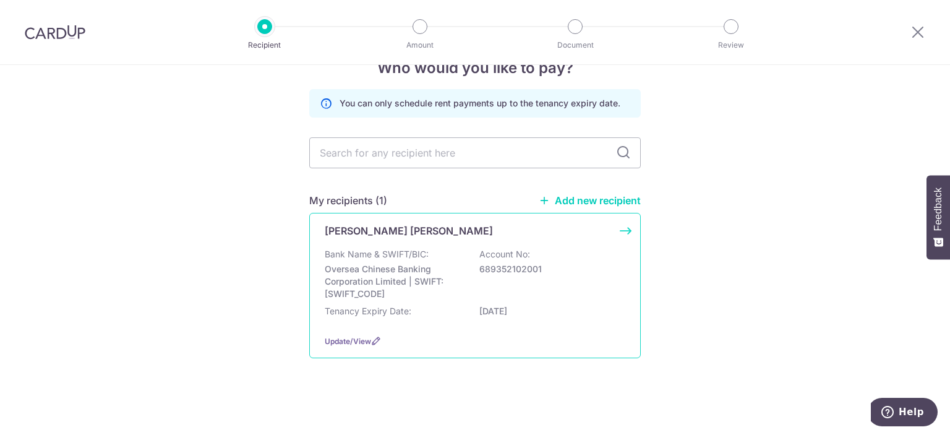
click at [445, 219] on div "NG JIA HAO JEFF Bank Name & SWIFT/BIC: Oversea Chinese Banking Corporation Limi…" at bounding box center [475, 285] width 332 height 145
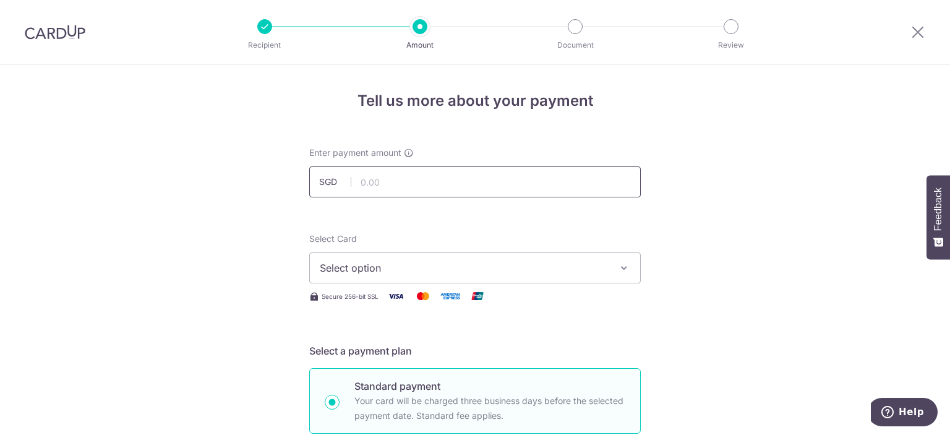
click at [452, 178] on input "text" at bounding box center [475, 181] width 332 height 31
type input "800.00"
click at [374, 262] on span "Select option" at bounding box center [464, 267] width 288 height 15
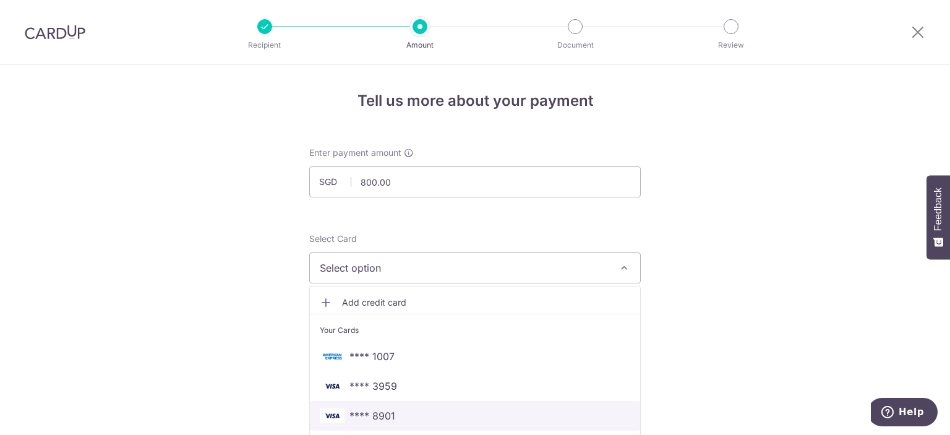
click at [366, 420] on span "**** 8901" at bounding box center [373, 415] width 46 height 15
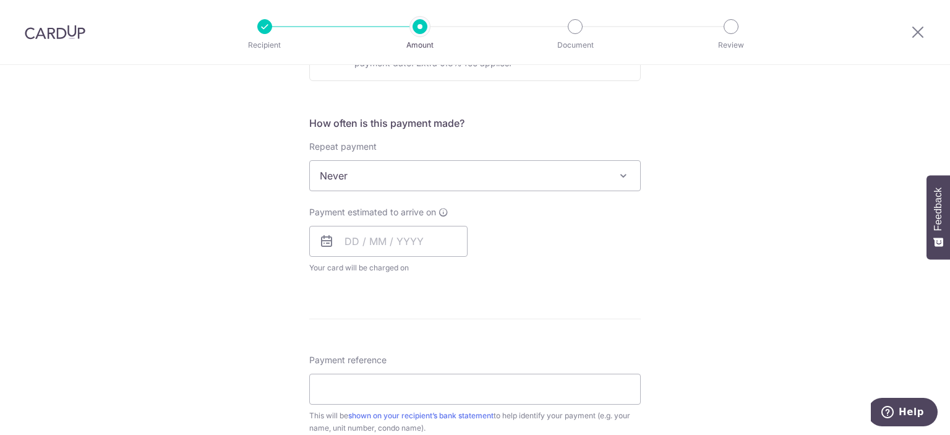
scroll to position [433, 0]
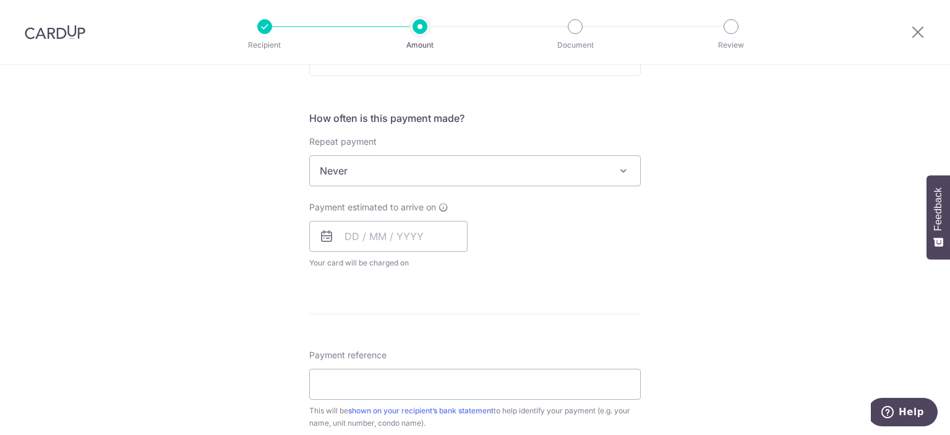
click at [397, 166] on span "Never" at bounding box center [475, 171] width 330 height 30
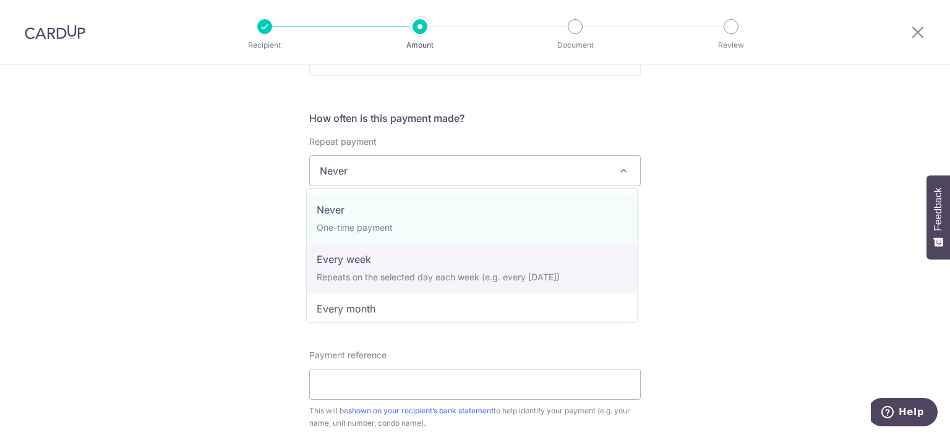
select select "2"
type input "01/08/2026"
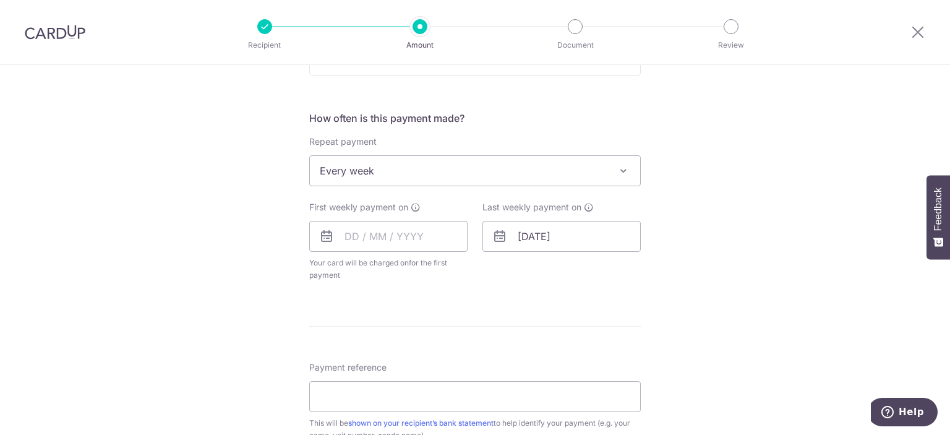
click at [406, 168] on span "Every week" at bounding box center [475, 171] width 330 height 30
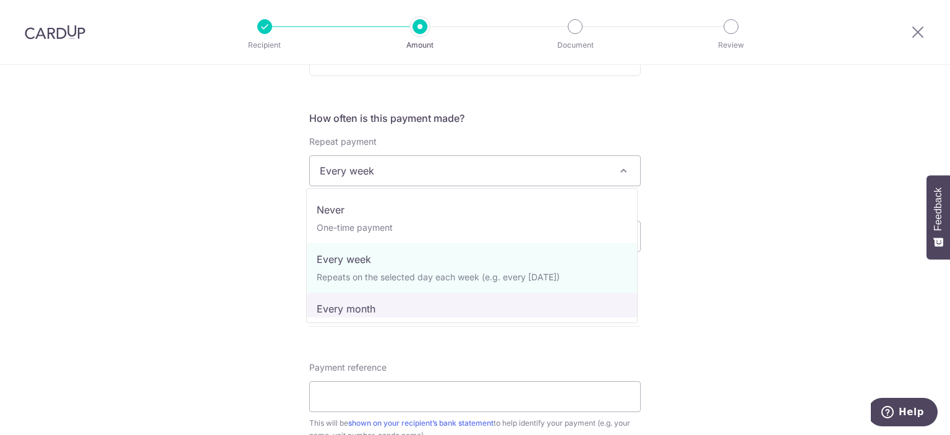
select select "3"
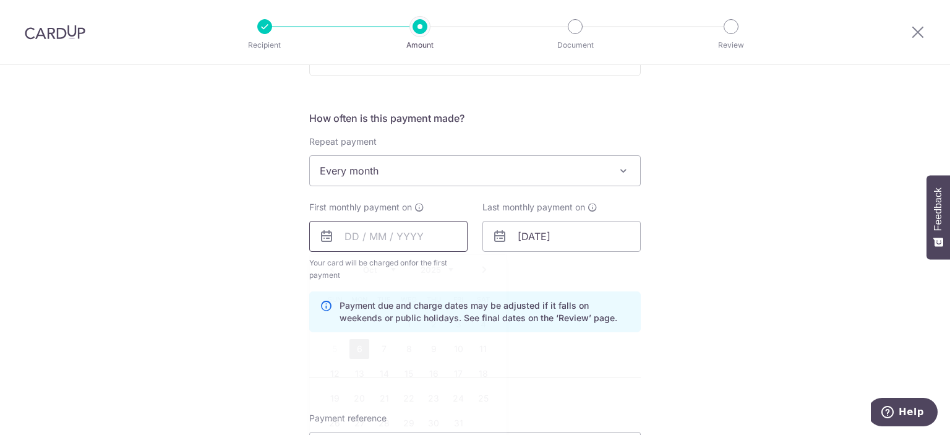
click at [395, 241] on input "text" at bounding box center [388, 236] width 158 height 31
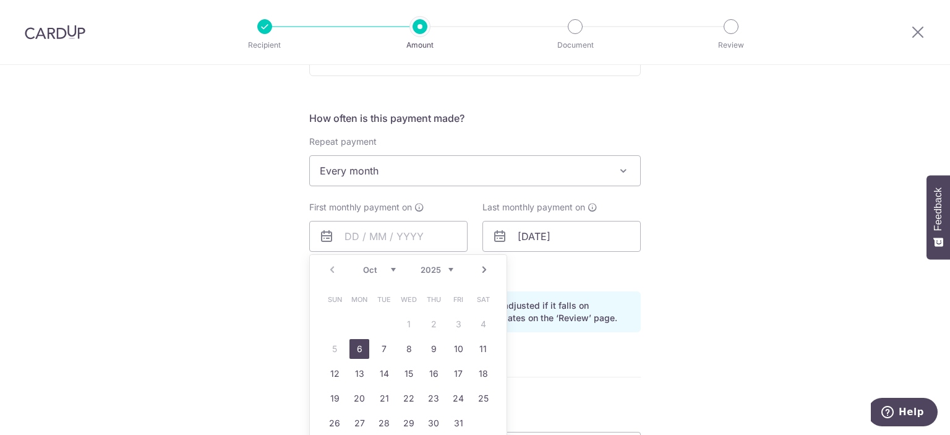
click at [402, 288] on th "Wed" at bounding box center [409, 299] width 25 height 25
click at [481, 270] on link "Next" at bounding box center [484, 269] width 15 height 15
click at [475, 321] on link "1" at bounding box center [483, 324] width 20 height 20
type input "[DATE]"
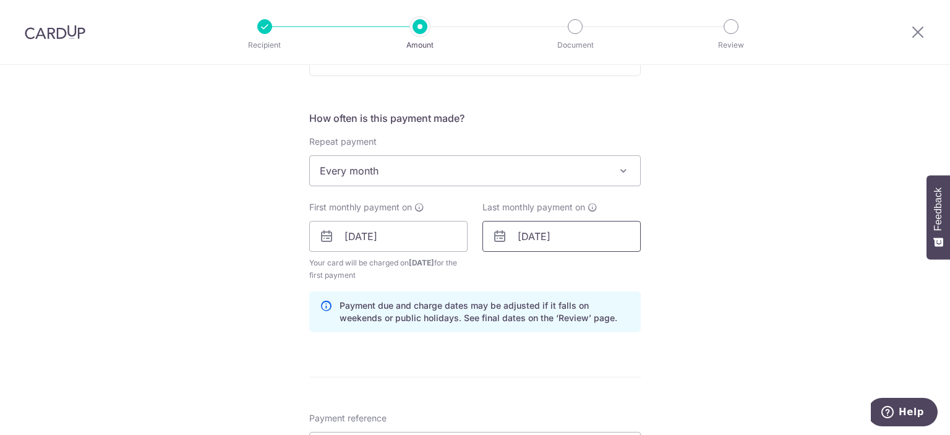
click at [604, 230] on input "01/08/2026" at bounding box center [562, 236] width 158 height 31
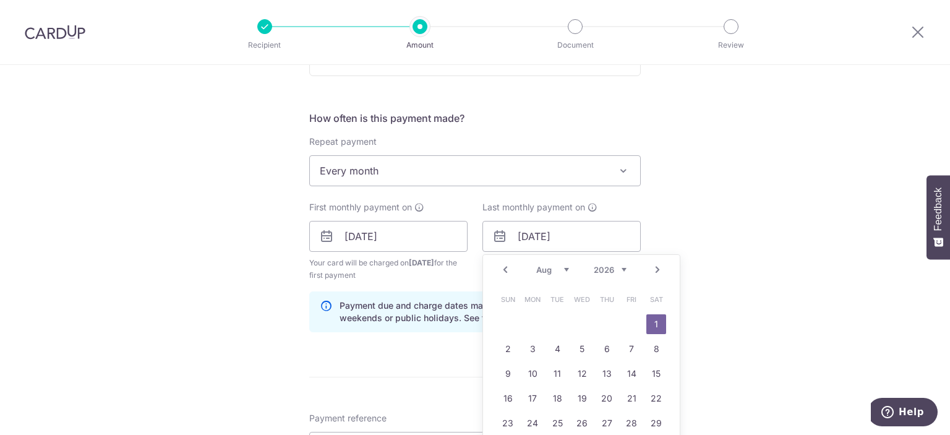
click at [652, 267] on link "Next" at bounding box center [657, 269] width 15 height 15
click at [500, 267] on link "Prev" at bounding box center [505, 269] width 15 height 15
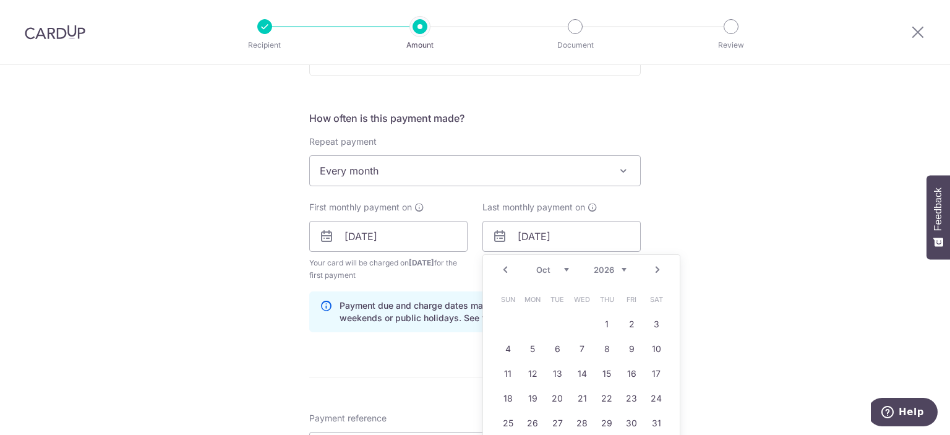
click at [500, 267] on link "Prev" at bounding box center [505, 269] width 15 height 15
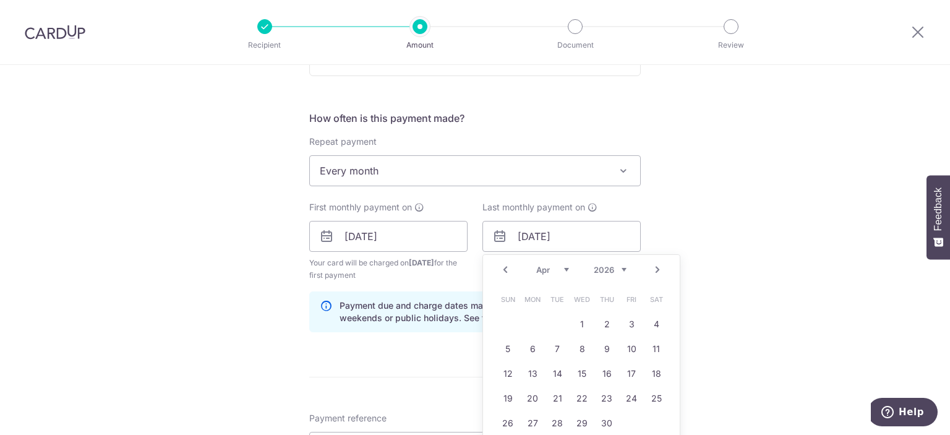
click at [500, 267] on link "Prev" at bounding box center [505, 269] width 15 height 15
click at [504, 321] on link "1" at bounding box center [508, 324] width 20 height 20
type input "[DATE]"
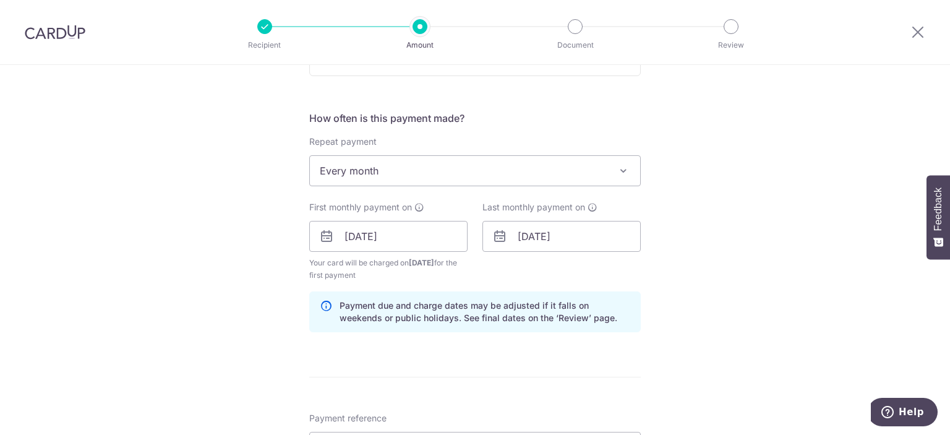
drag, startPoint x: 228, startPoint y: 228, endPoint x: 239, endPoint y: 207, distance: 24.4
click at [228, 228] on div "Tell us more about your payment Enter payment amount SGD 800.00 800.00 Select C…" at bounding box center [475, 223] width 950 height 1182
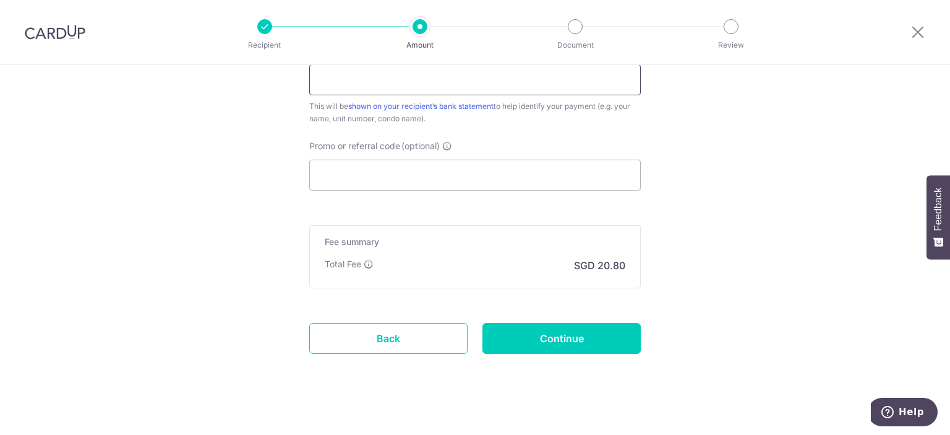
scroll to position [810, 0]
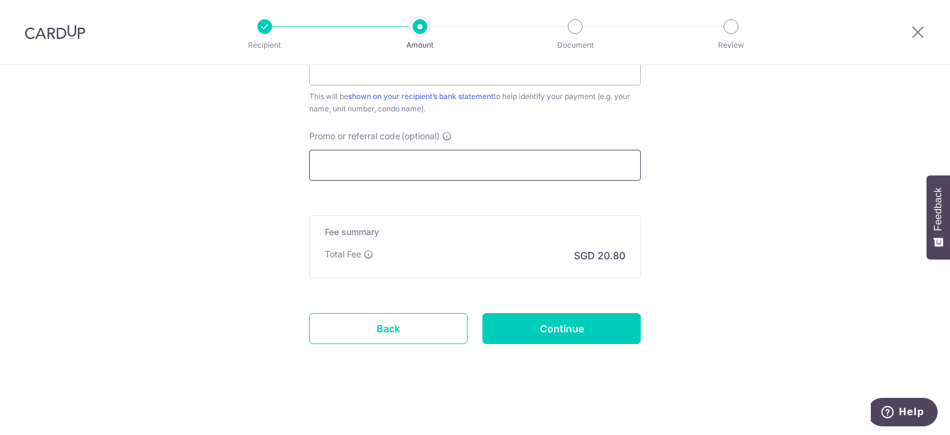
click at [379, 167] on input "Promo or referral code (optional)" at bounding box center [475, 165] width 332 height 31
paste input "SAVERENT179"
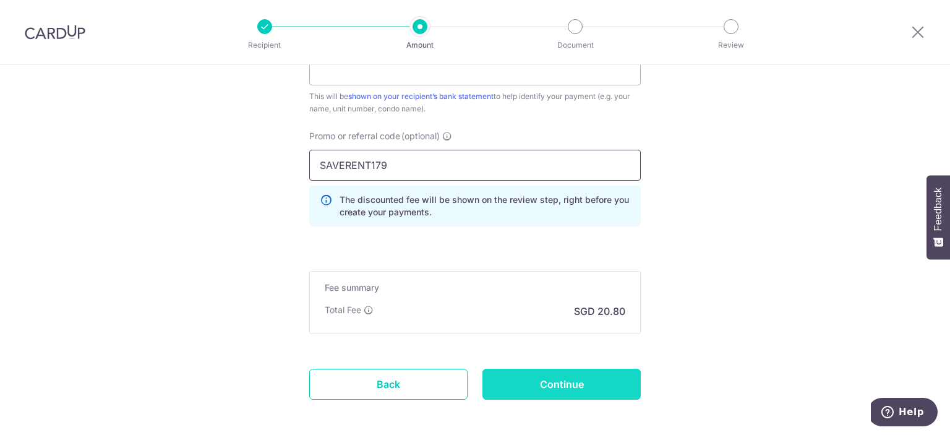
type input "SAVERENT179"
click at [535, 379] on input "Continue" at bounding box center [562, 384] width 158 height 31
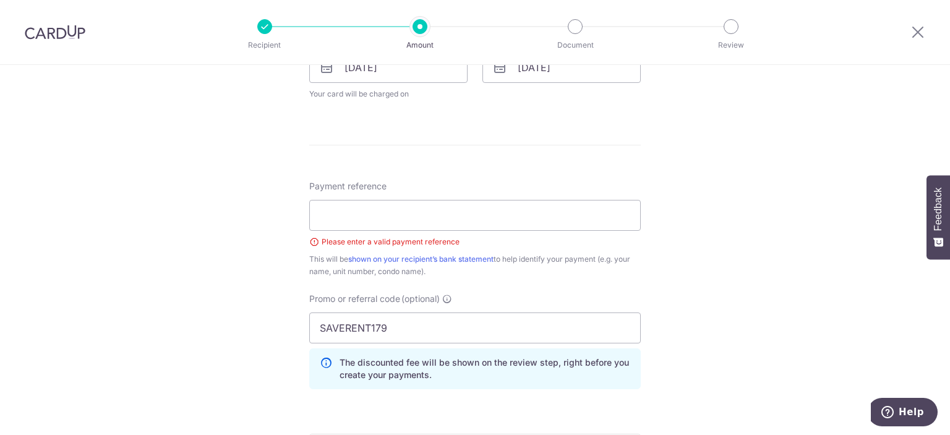
scroll to position [587, 0]
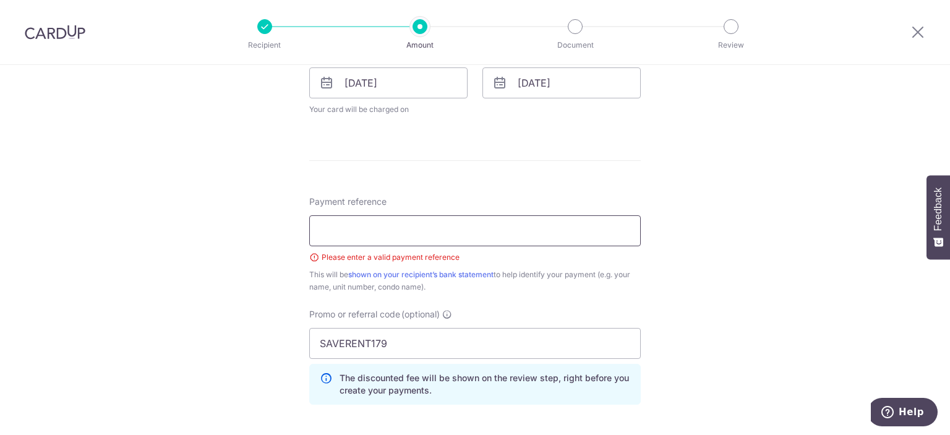
click at [399, 230] on input "Payment reference" at bounding box center [475, 230] width 332 height 31
type input "JEFF"
drag, startPoint x: 245, startPoint y: 287, endPoint x: 256, endPoint y: 262, distance: 27.5
click at [245, 286] on div "Tell us more about your payment Enter payment amount SGD 800.00 800.00 Select C…" at bounding box center [475, 74] width 950 height 1192
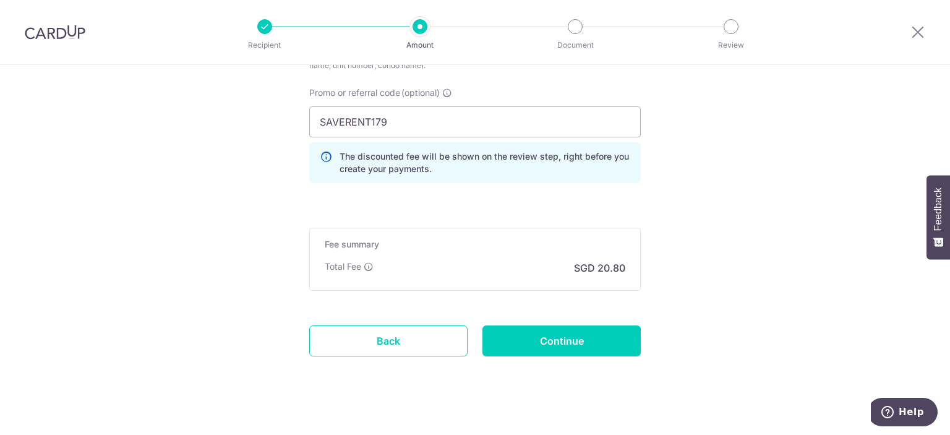
scroll to position [820, 0]
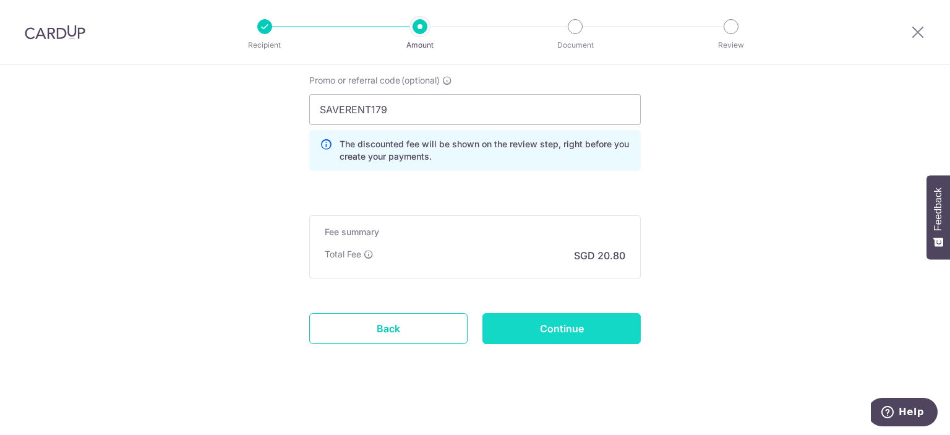
click at [542, 315] on input "Continue" at bounding box center [562, 328] width 158 height 31
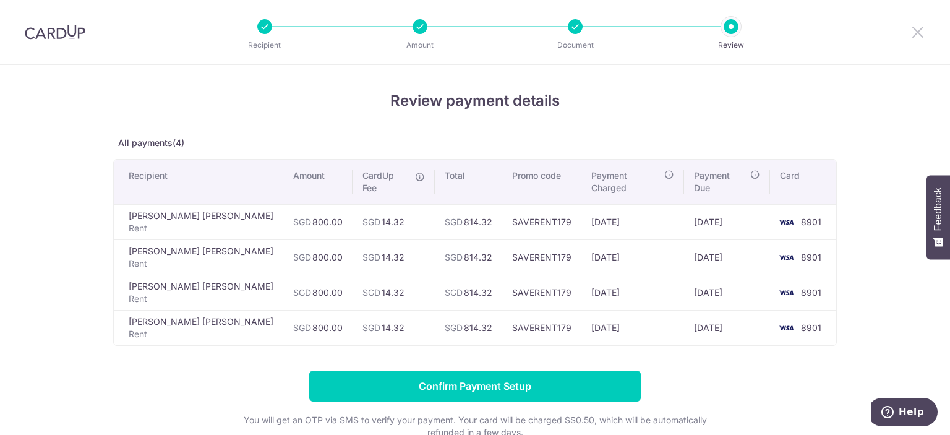
click at [918, 31] on icon at bounding box center [918, 31] width 15 height 15
